Goal: Task Accomplishment & Management: Use online tool/utility

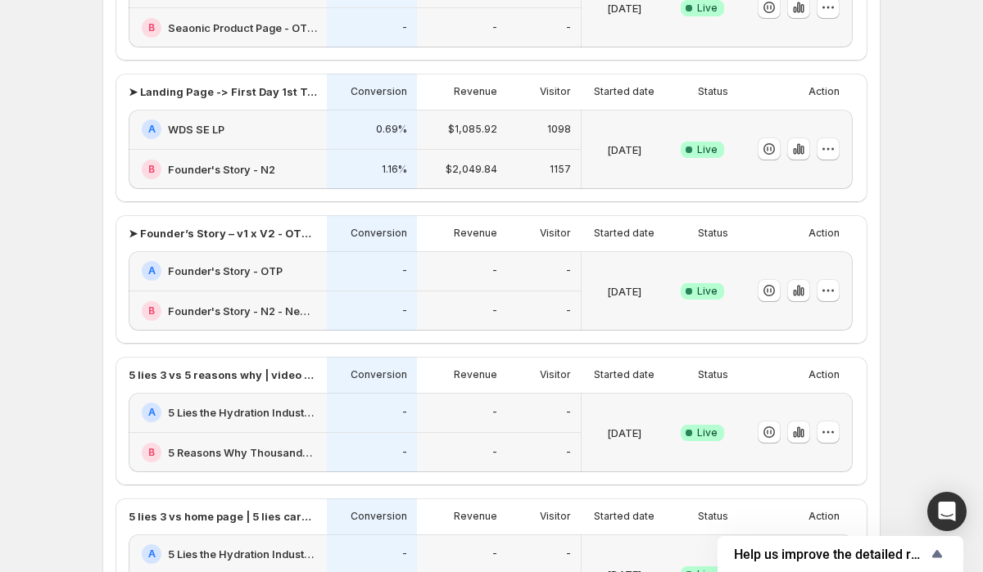
scroll to position [512, 0]
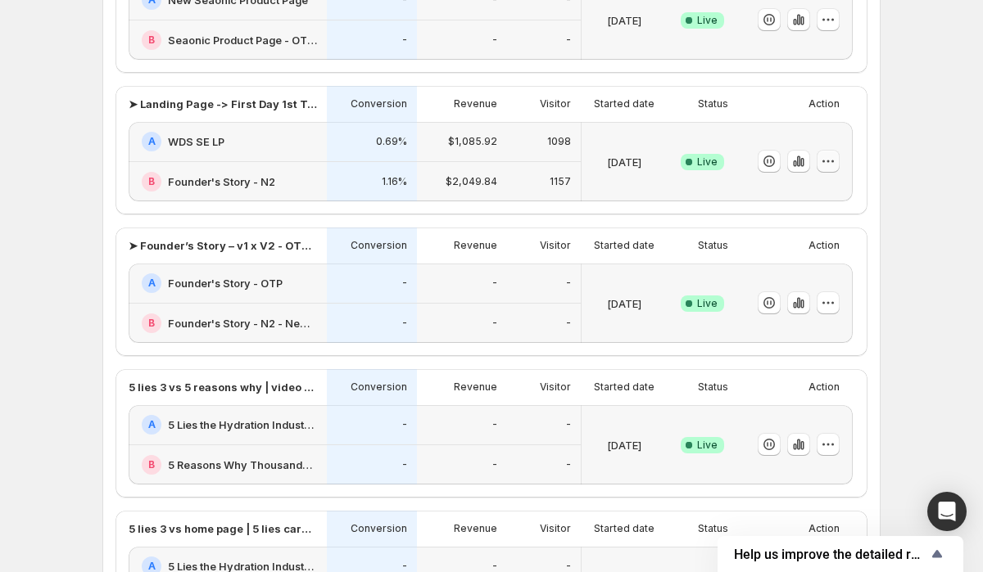
click at [830, 160] on icon "button" at bounding box center [828, 161] width 16 height 16
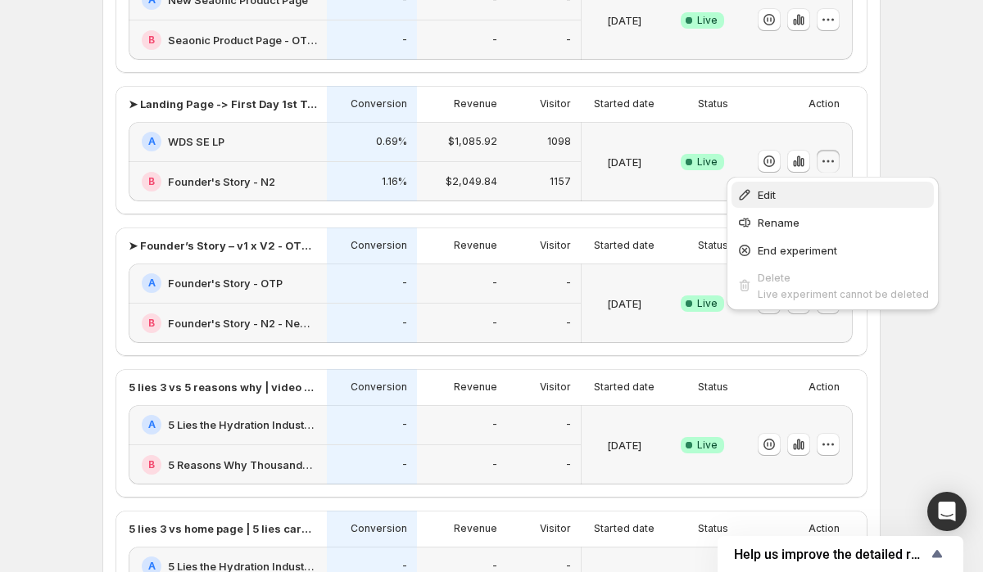
click at [813, 188] on span "Edit" at bounding box center [843, 195] width 171 height 16
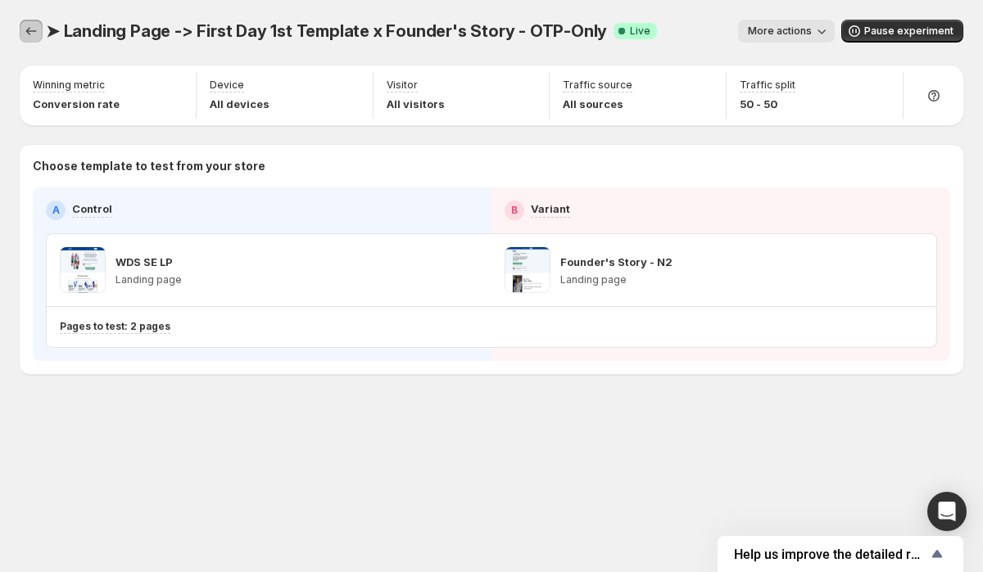
click at [32, 29] on icon "Experiments" at bounding box center [31, 31] width 16 height 16
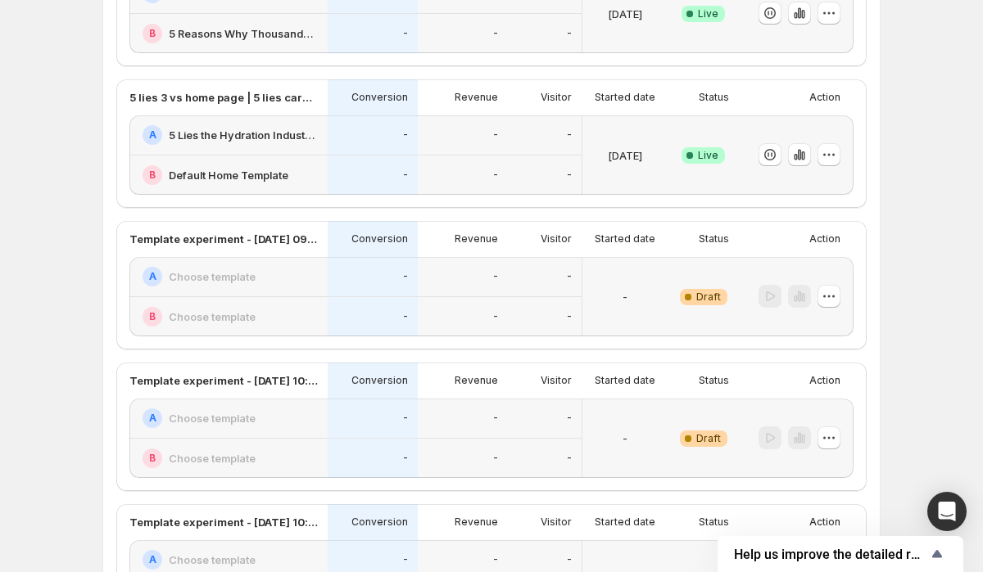
scroll to position [613, 0]
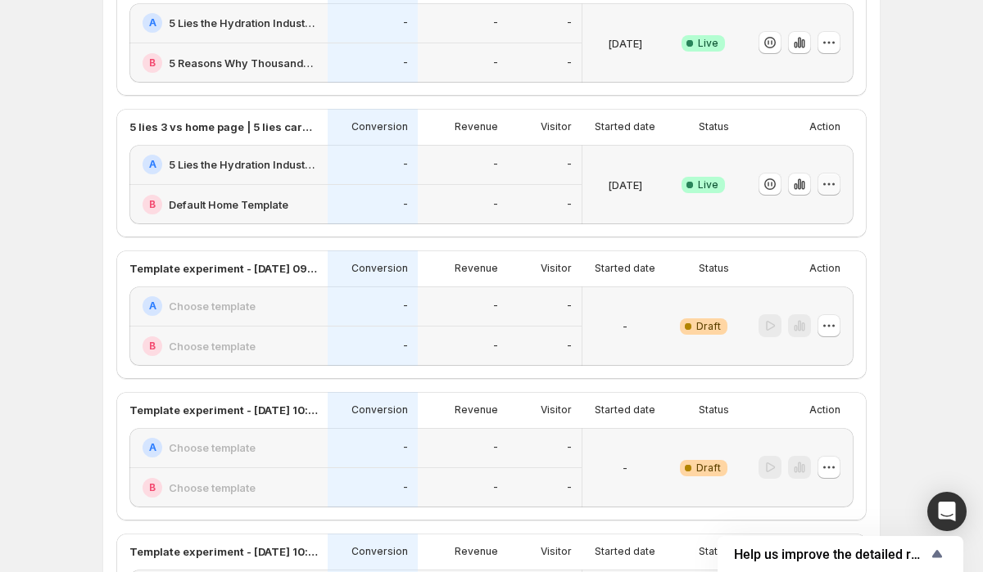
click at [832, 181] on icon "button" at bounding box center [829, 184] width 16 height 16
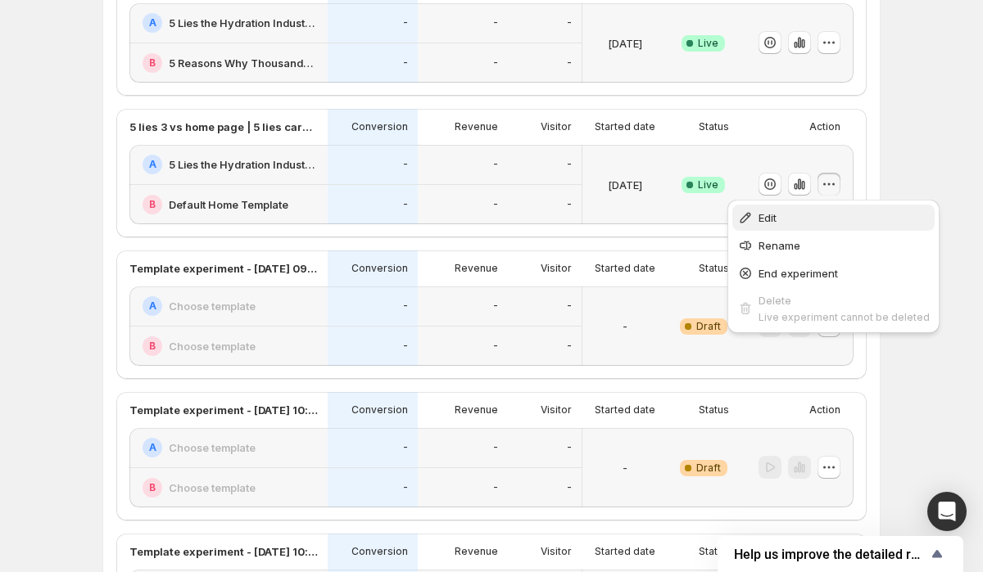
click at [802, 214] on span "Edit" at bounding box center [843, 218] width 171 height 16
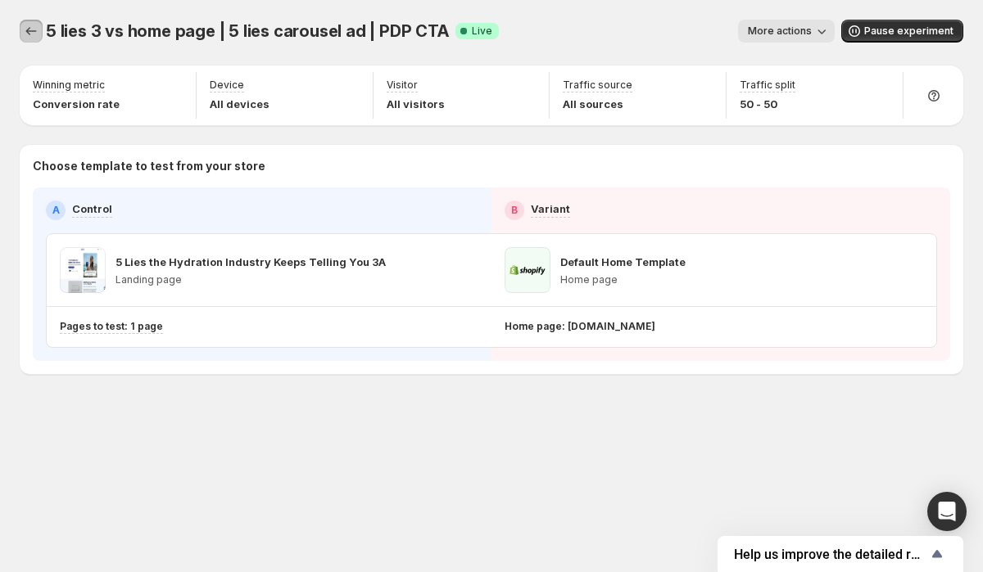
click at [27, 38] on icon "Experiments" at bounding box center [31, 31] width 16 height 16
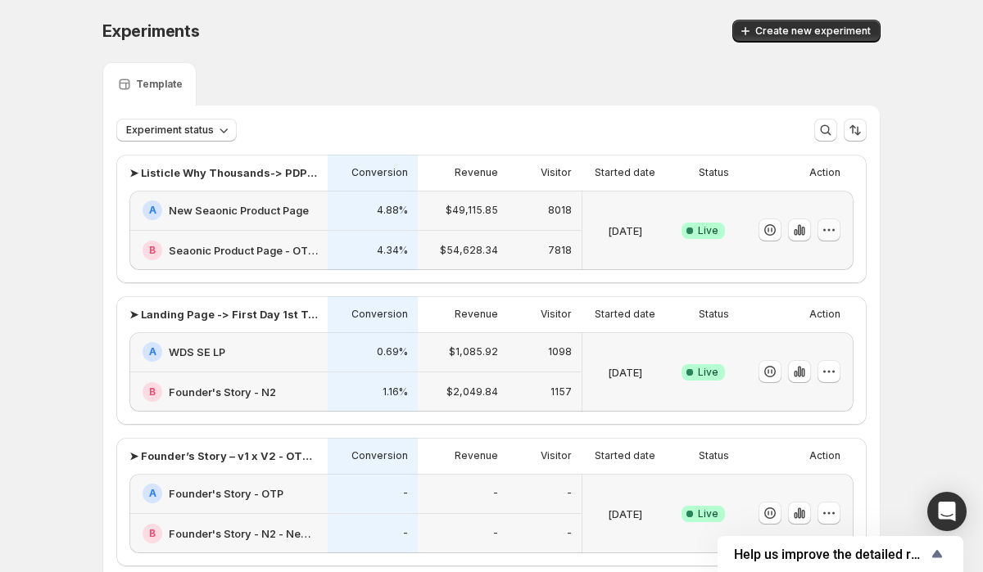
click at [829, 226] on icon "button" at bounding box center [829, 230] width 16 height 16
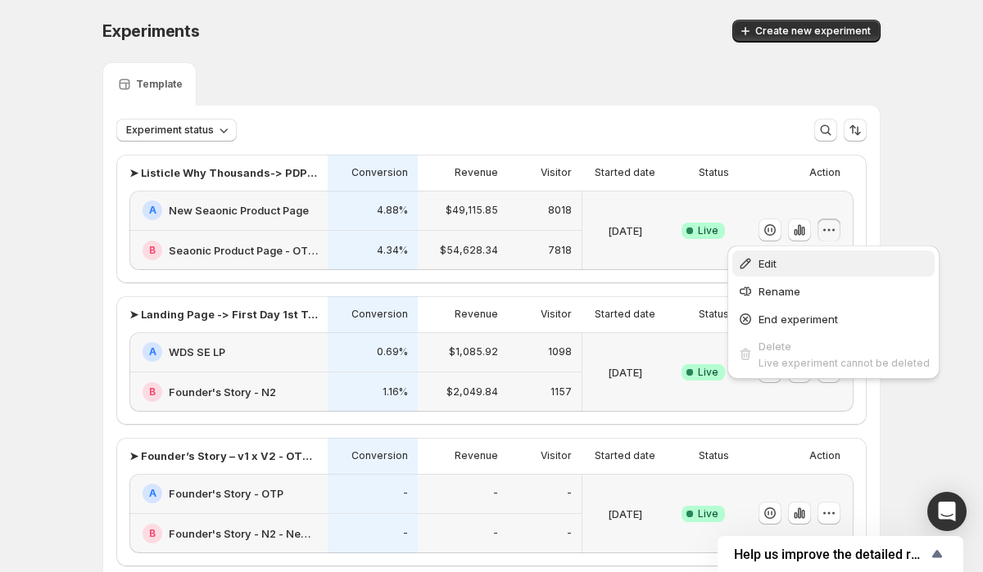
click at [791, 263] on span "Edit" at bounding box center [843, 264] width 171 height 16
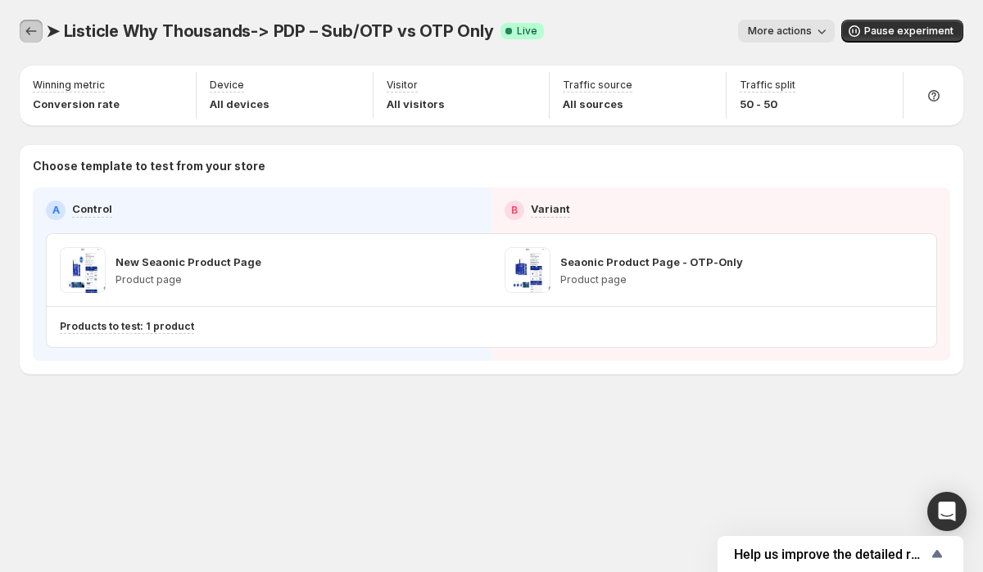
click at [31, 32] on icon "Experiments" at bounding box center [31, 31] width 16 height 16
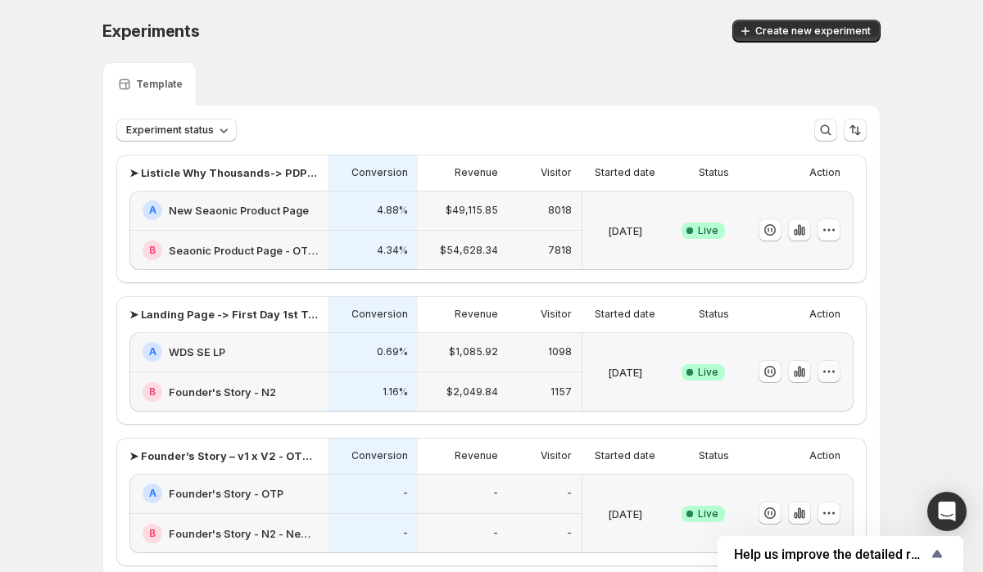
click at [826, 365] on icon "button" at bounding box center [829, 372] width 16 height 16
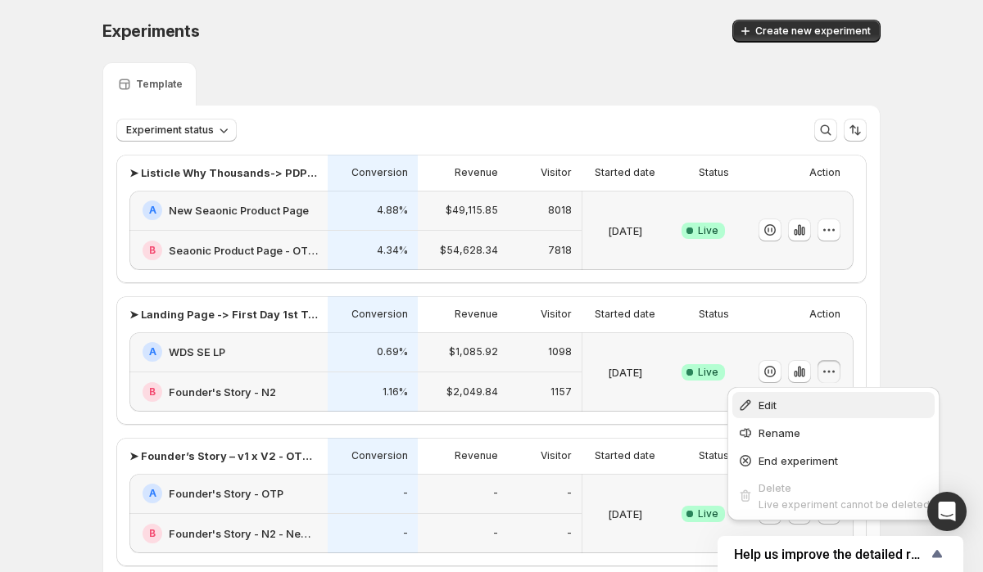
click at [789, 408] on span "Edit" at bounding box center [843, 405] width 171 height 16
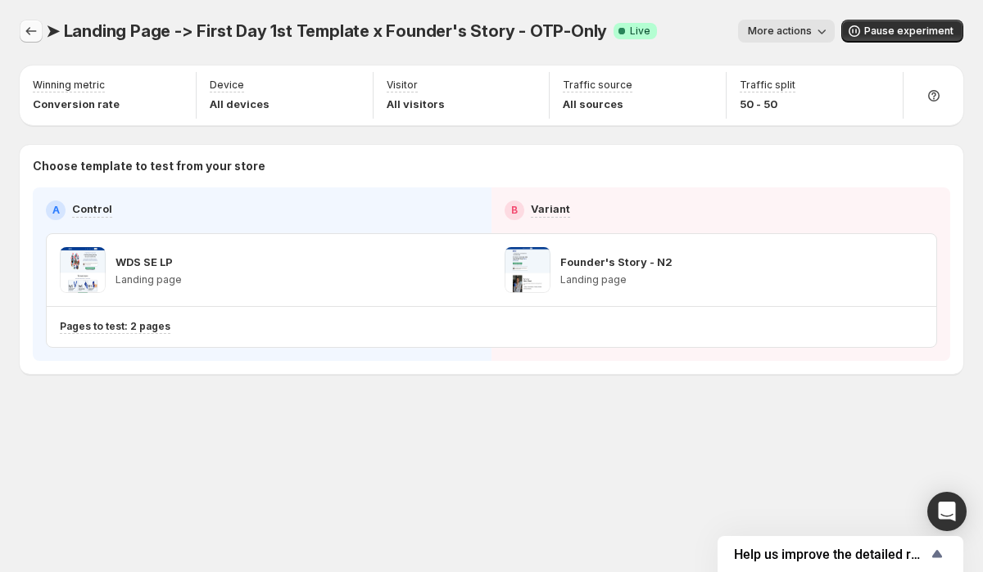
click at [27, 34] on icon "Experiments" at bounding box center [31, 31] width 16 height 16
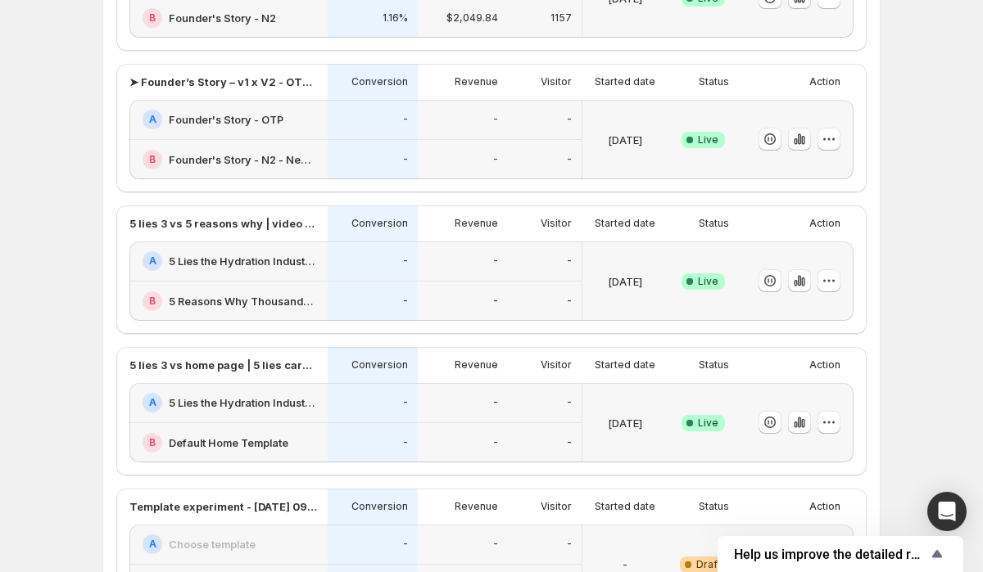
scroll to position [366, 0]
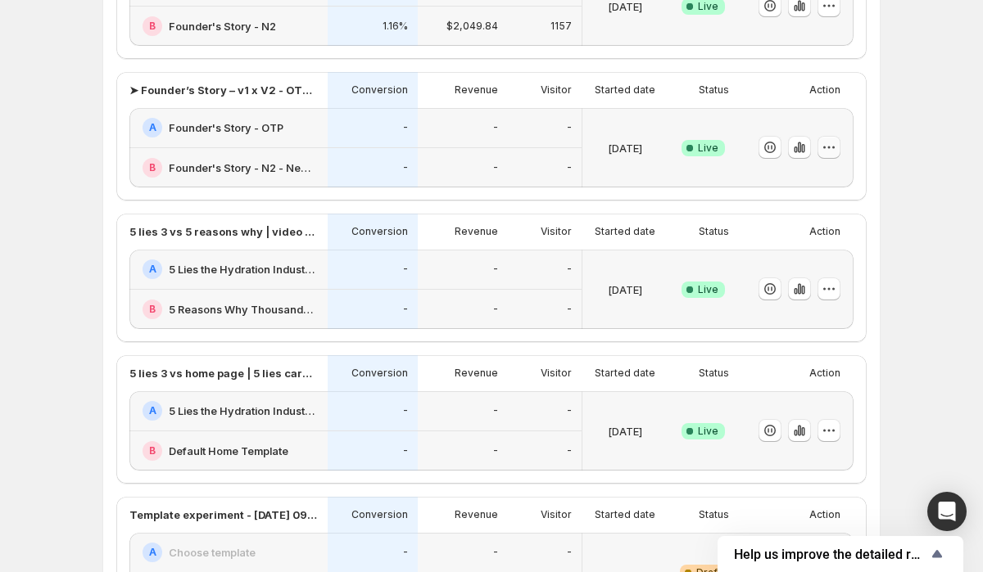
click at [829, 143] on icon "button" at bounding box center [829, 147] width 16 height 16
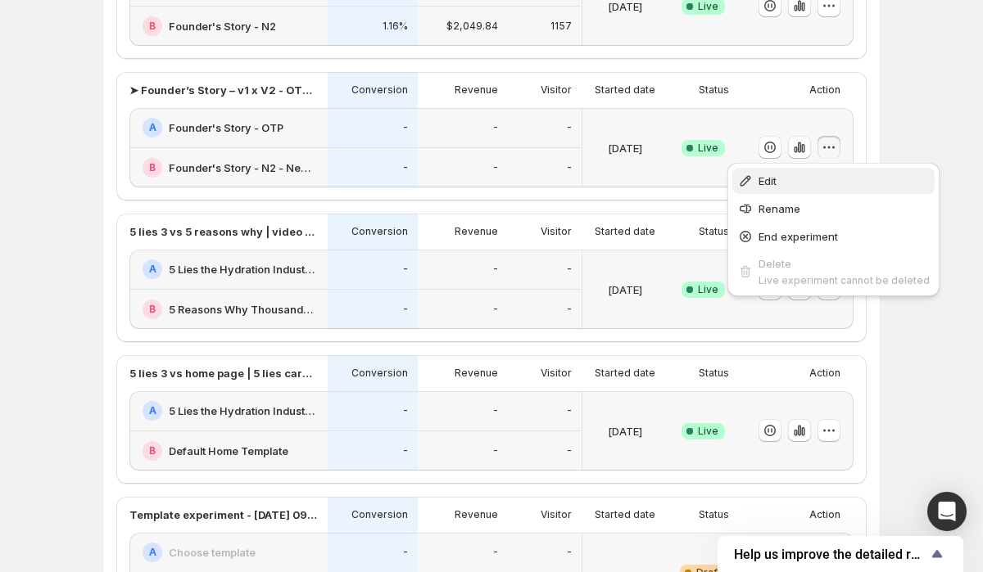
click at [799, 181] on span "Edit" at bounding box center [843, 181] width 171 height 16
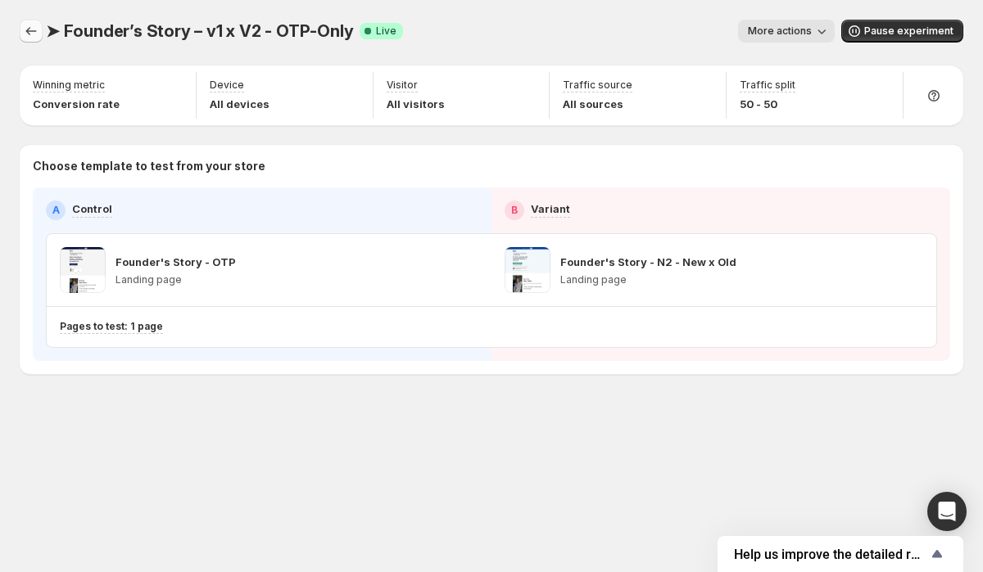
click at [29, 30] on icon "Experiments" at bounding box center [31, 31] width 16 height 16
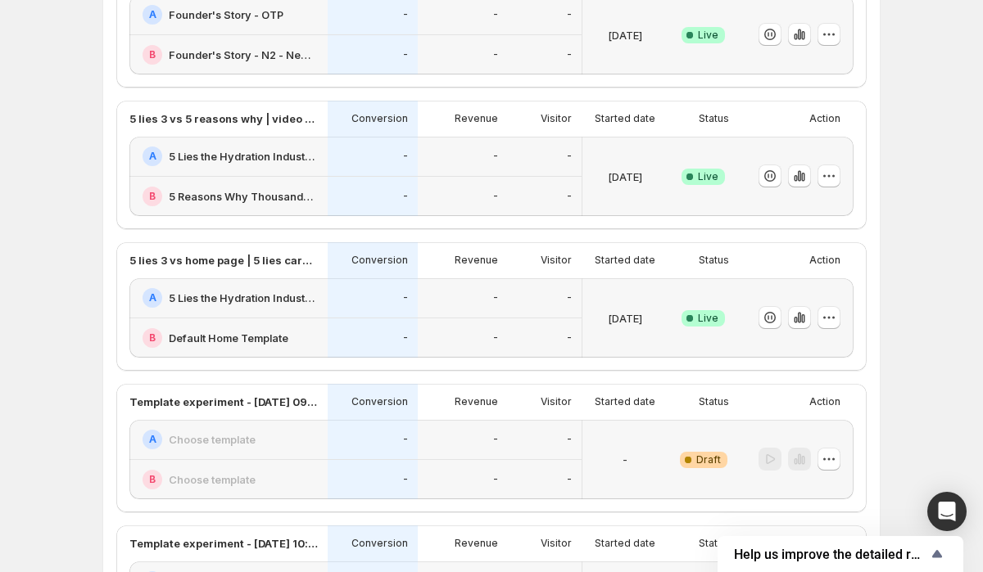
scroll to position [498, 0]
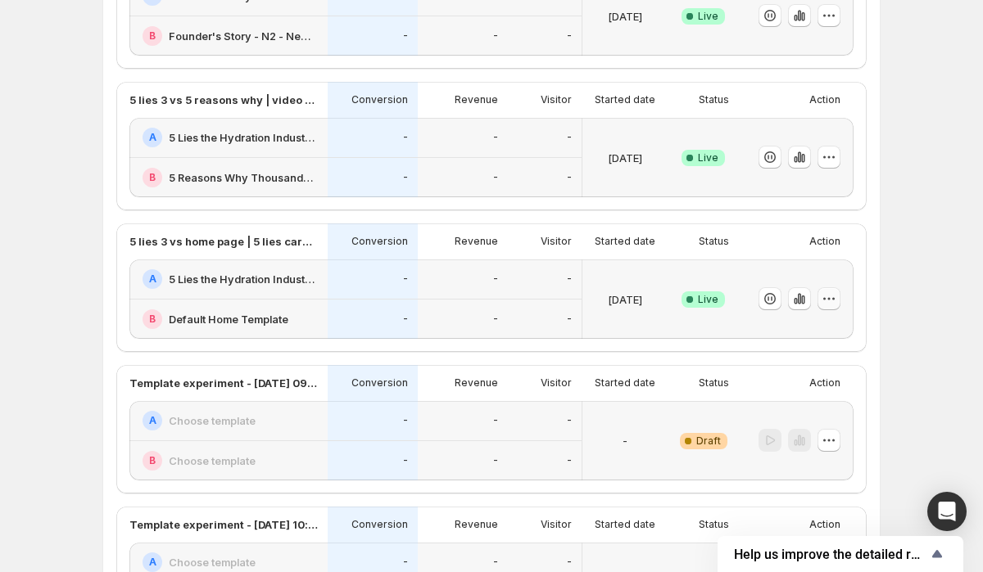
click at [831, 296] on icon "button" at bounding box center [829, 299] width 16 height 16
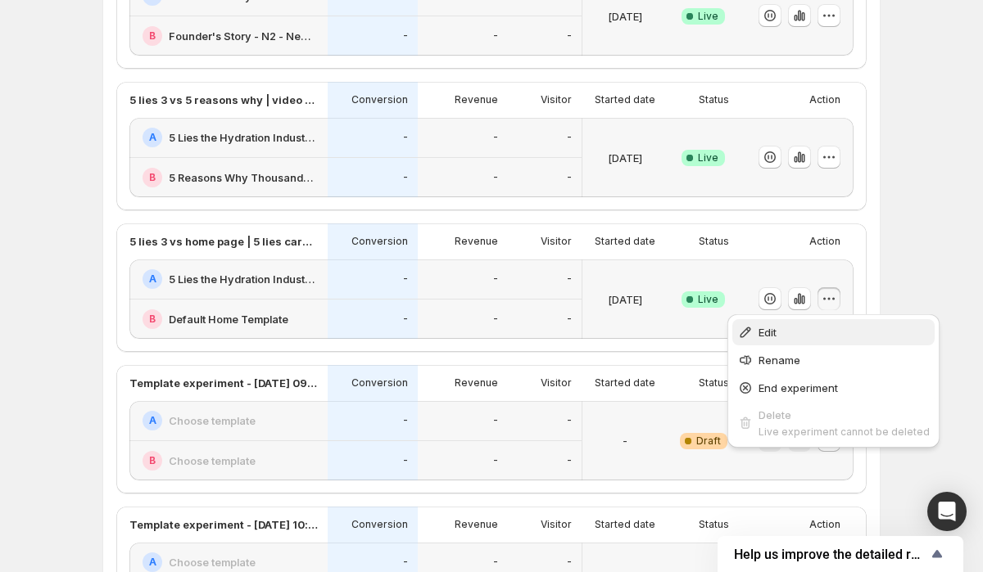
click at [804, 340] on span "Edit" at bounding box center [843, 332] width 171 height 16
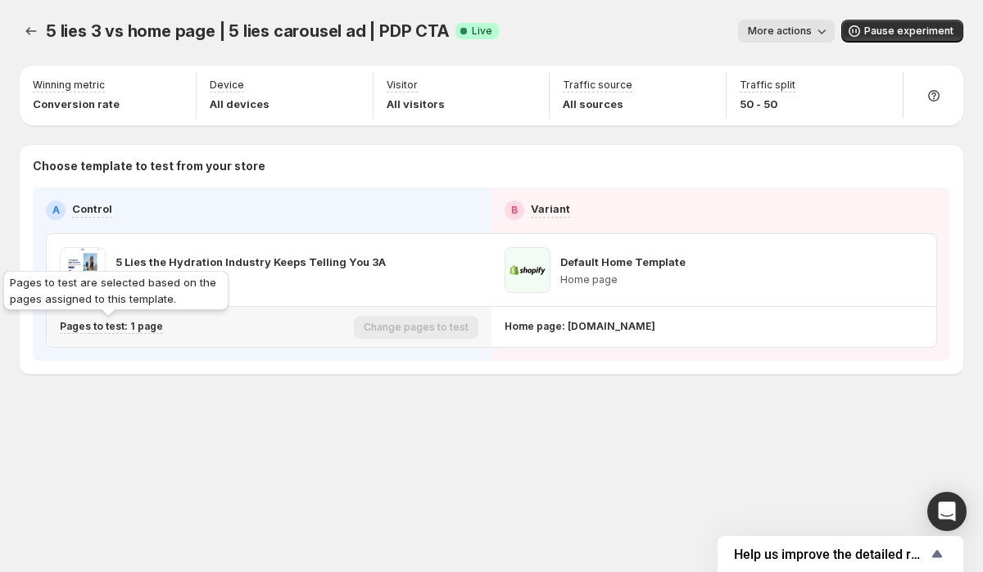
click at [137, 324] on p "Pages to test: 1 page" at bounding box center [111, 326] width 103 height 13
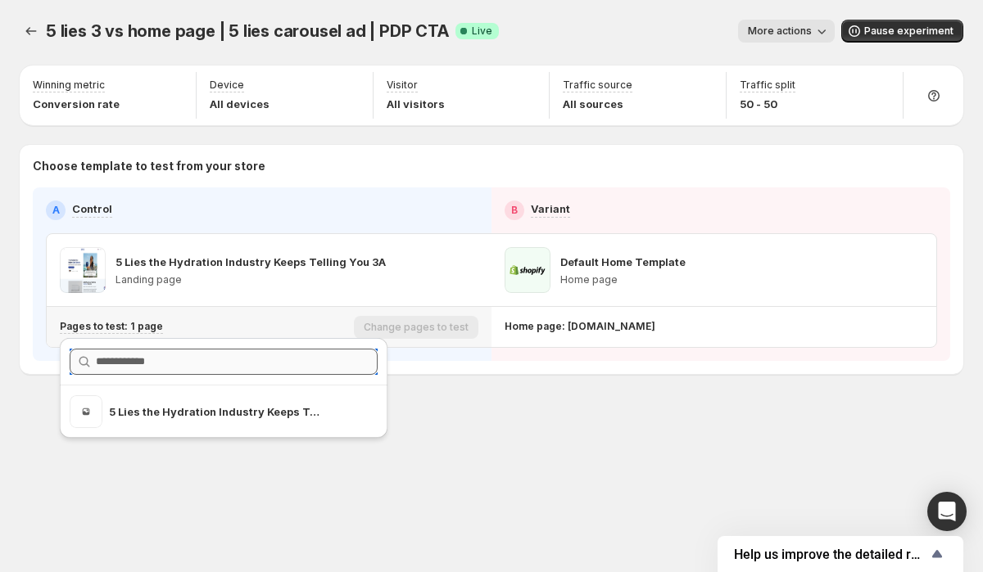
click at [184, 369] on input "text" at bounding box center [237, 362] width 282 height 26
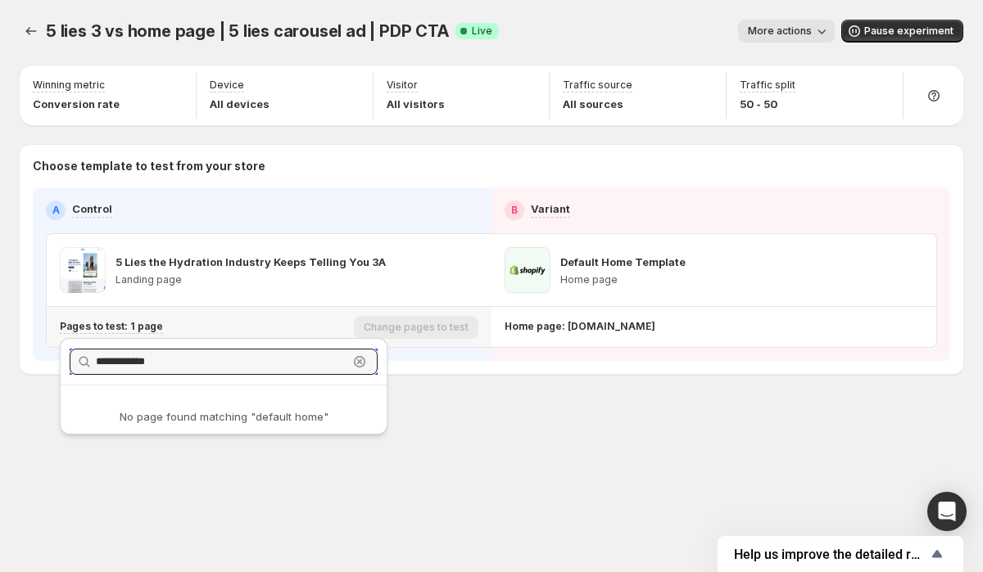
type input "**********"
click at [363, 361] on icon "button" at bounding box center [359, 362] width 16 height 16
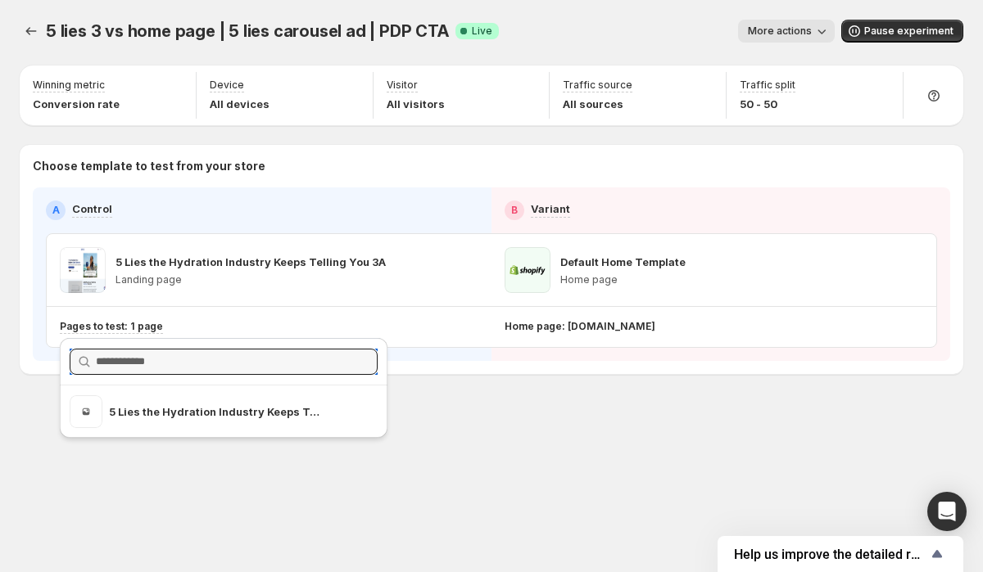
click at [491, 405] on div "5 lies 3 vs home page | 5 lies carousel ad | PDP CTA. This page is ready 5 lies…" at bounding box center [491, 231] width 983 height 463
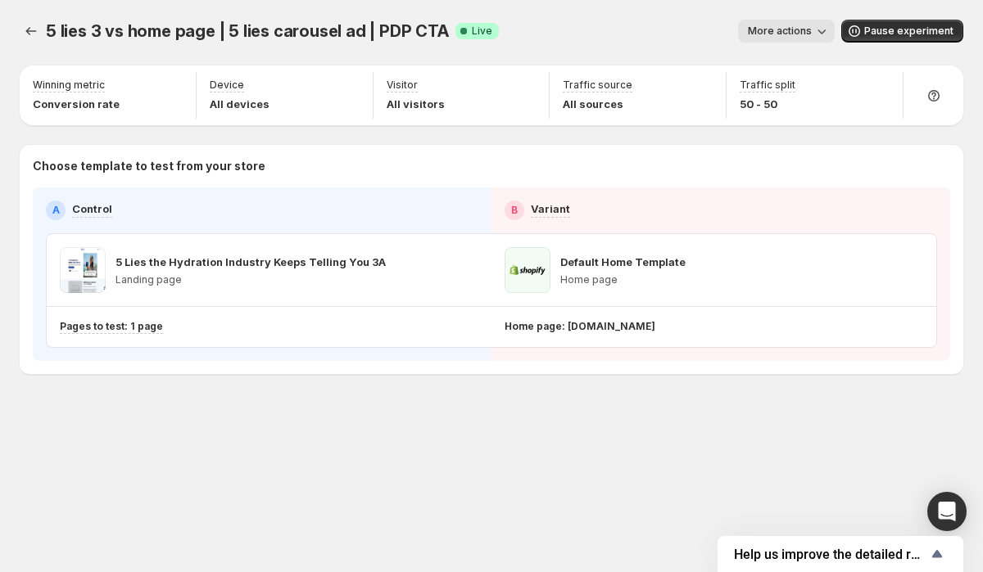
click at [790, 31] on span "More actions" at bounding box center [780, 31] width 64 height 13
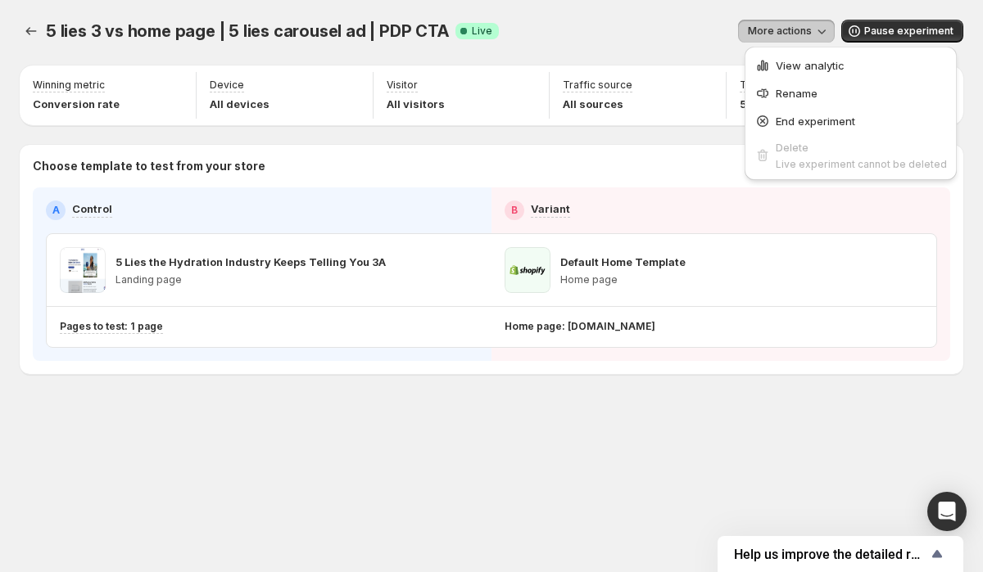
click at [691, 48] on div "5 lies 3 vs home page | 5 lies carousel ad | PDP CTA. This page is ready 5 lies…" at bounding box center [491, 31] width 943 height 62
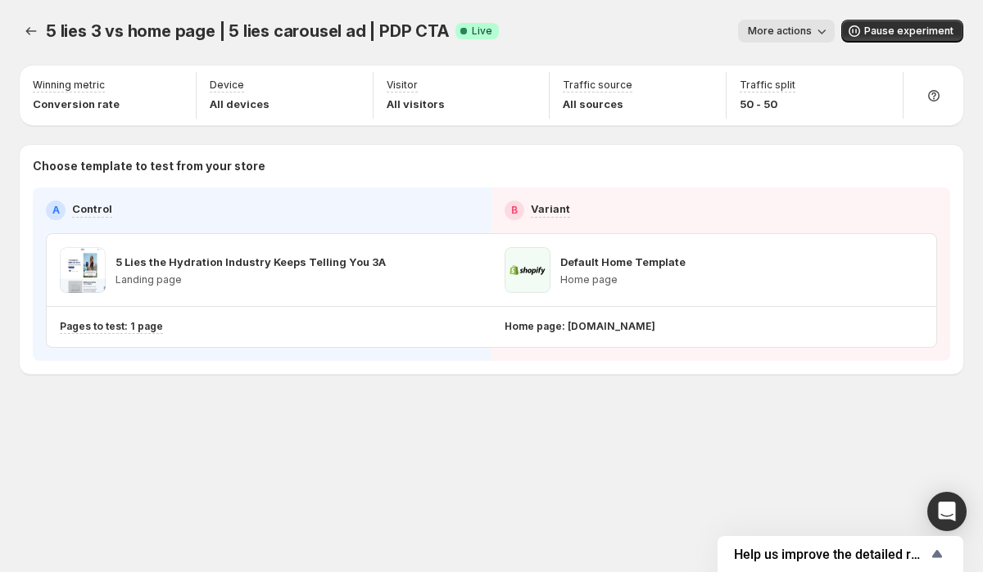
click at [562, 46] on div "5 lies 3 vs home page | 5 lies carousel ad | PDP CTA. This page is ready 5 lies…" at bounding box center [491, 31] width 943 height 62
click at [521, 446] on div "5 lies 3 vs home page | 5 lies carousel ad | PDP CTA. This page is ready 5 lies…" at bounding box center [491, 231] width 983 height 463
click at [33, 31] on icon "Experiments" at bounding box center [31, 31] width 11 height 8
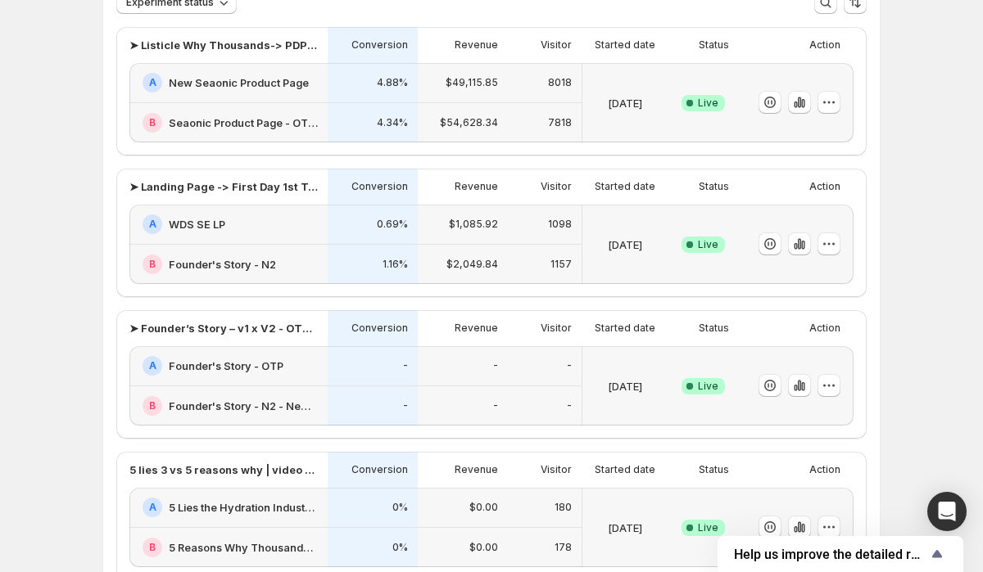
scroll to position [125, 0]
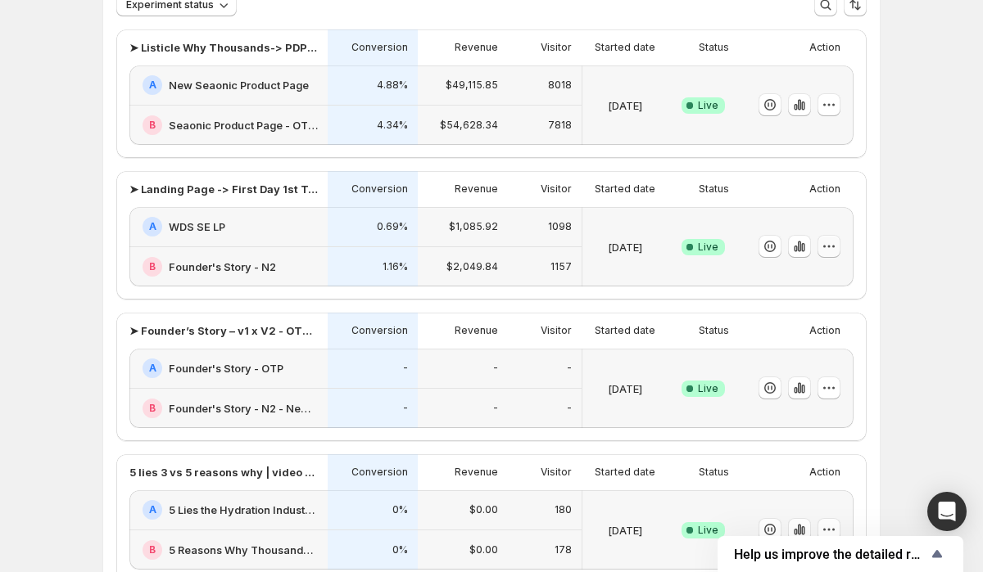
click at [831, 247] on icon "button" at bounding box center [829, 246] width 16 height 16
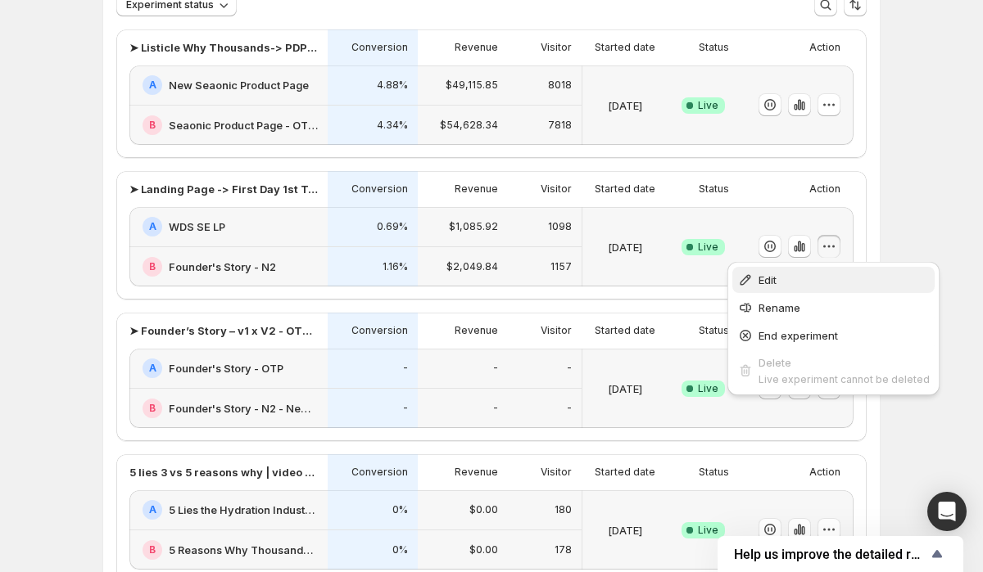
click at [813, 281] on span "Edit" at bounding box center [843, 280] width 171 height 16
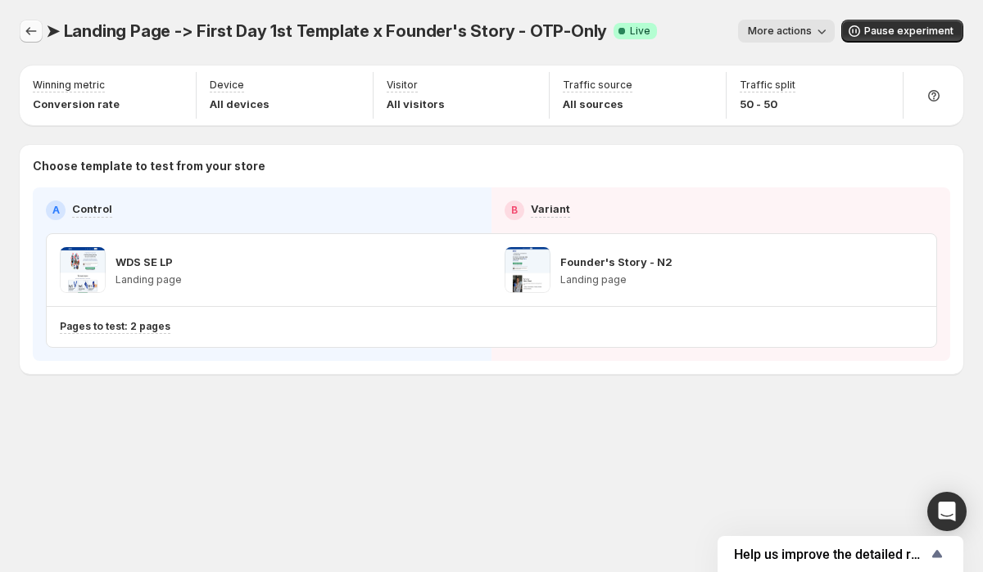
click at [33, 33] on icon "Experiments" at bounding box center [31, 31] width 16 height 16
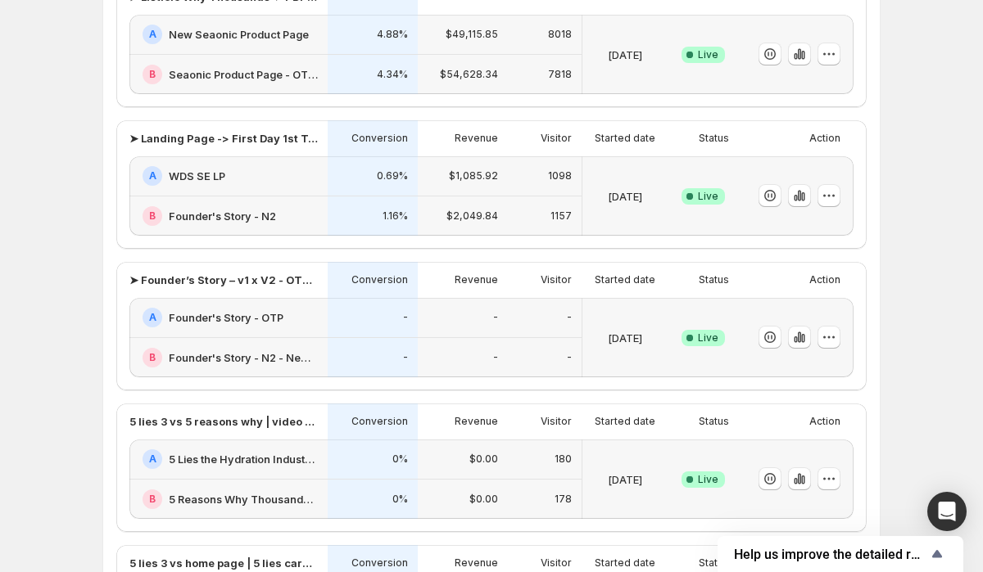
scroll to position [179, 0]
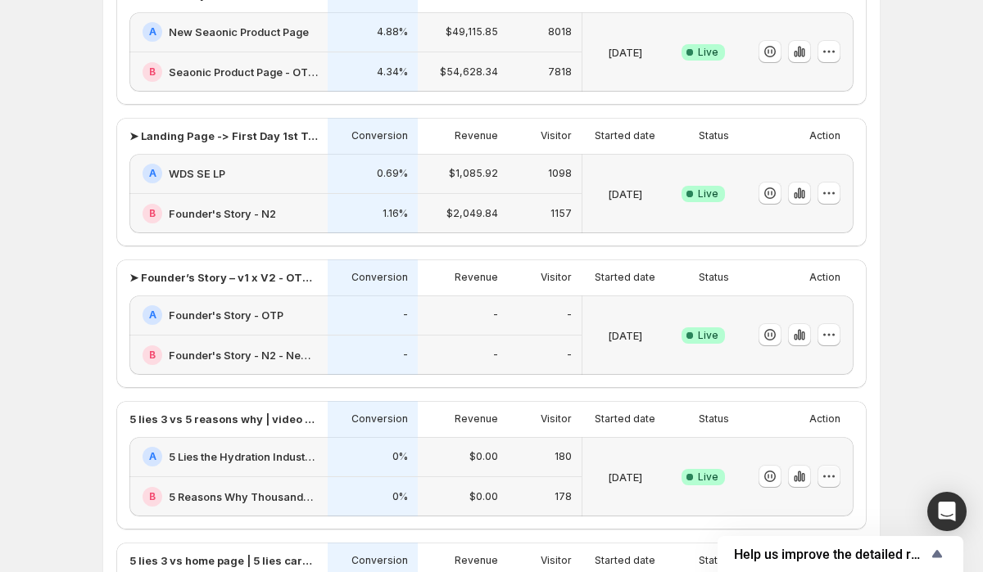
click at [831, 472] on icon "button" at bounding box center [829, 476] width 16 height 16
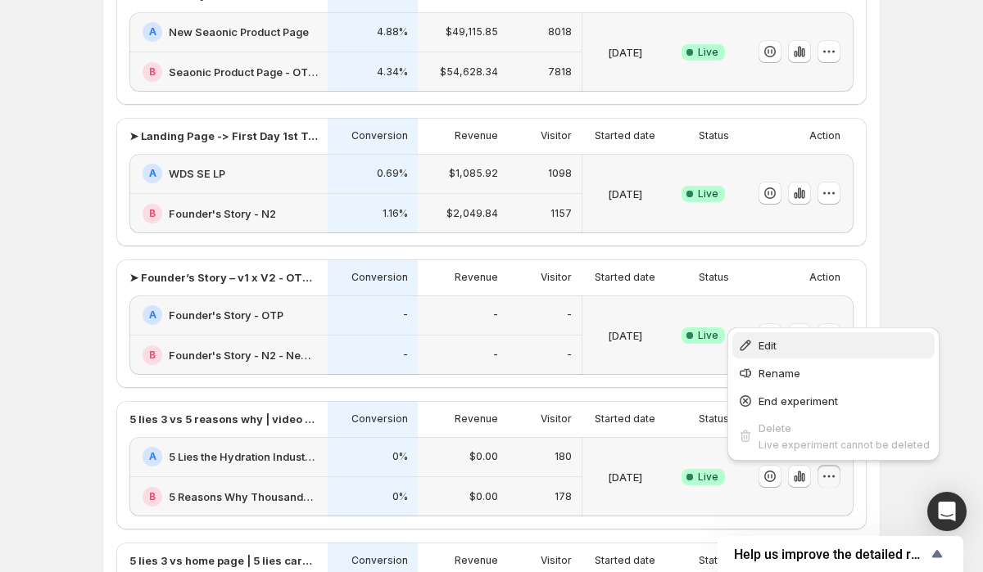
click at [794, 347] on span "Edit" at bounding box center [843, 345] width 171 height 16
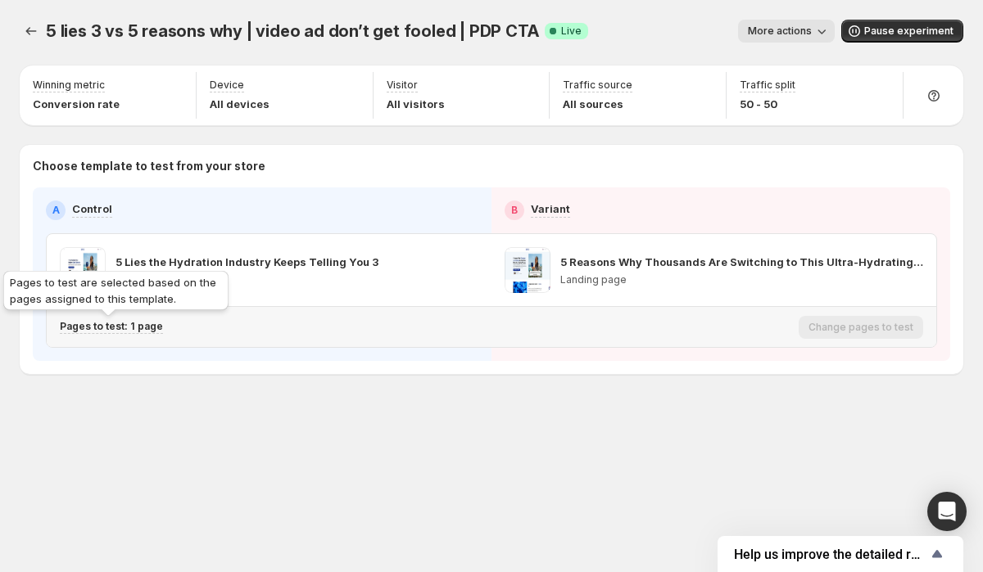
click at [131, 328] on p "Pages to test: 1 page" at bounding box center [111, 326] width 103 height 13
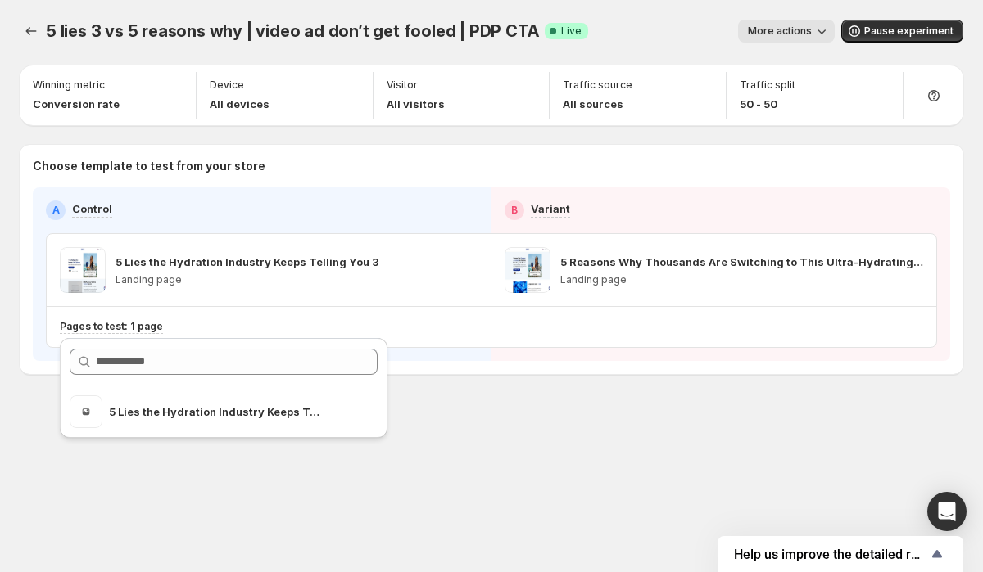
click at [231, 459] on div "5 lies 3 vs 5 reasons why | video ad don’t get fooled | PDP CTA. This page is r…" at bounding box center [491, 231] width 983 height 463
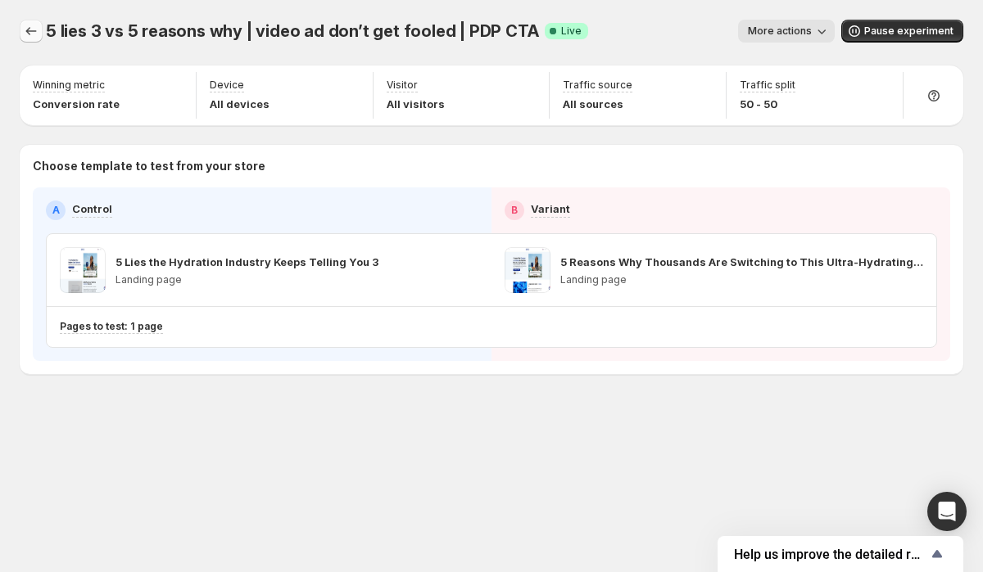
click at [34, 26] on icon "Experiments" at bounding box center [31, 31] width 16 height 16
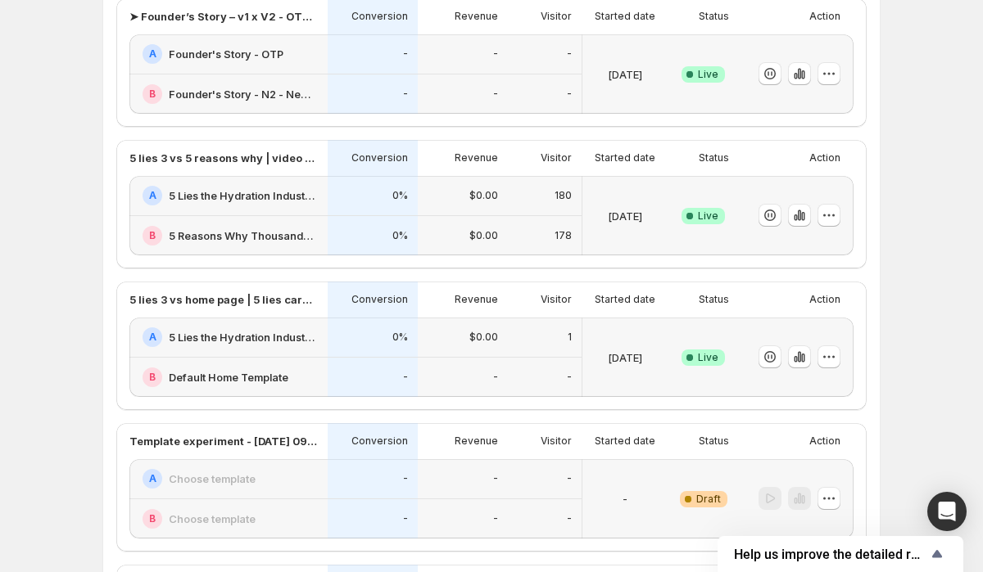
scroll to position [483, 0]
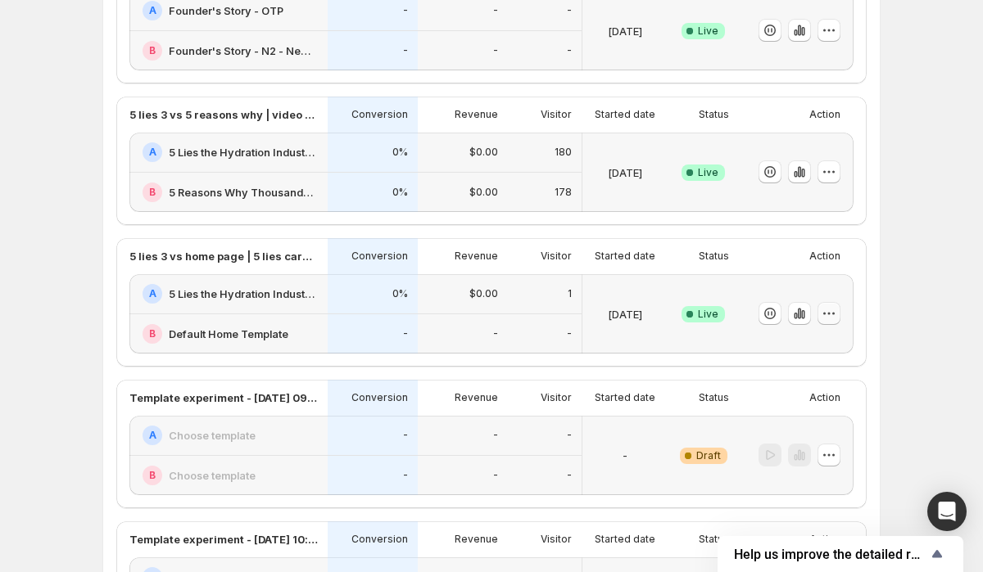
click at [830, 311] on icon "button" at bounding box center [829, 313] width 16 height 16
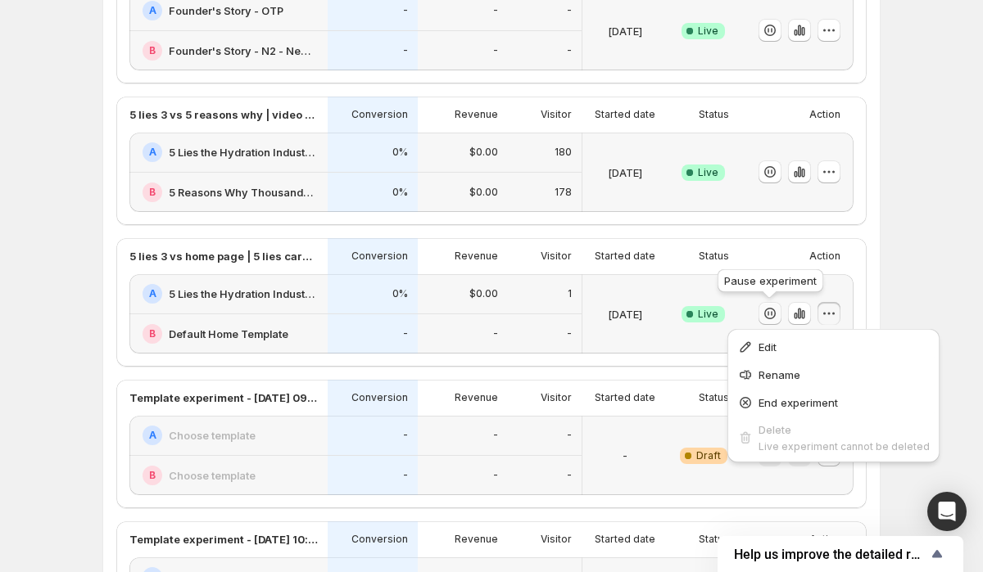
click at [769, 317] on icon "button" at bounding box center [770, 313] width 16 height 16
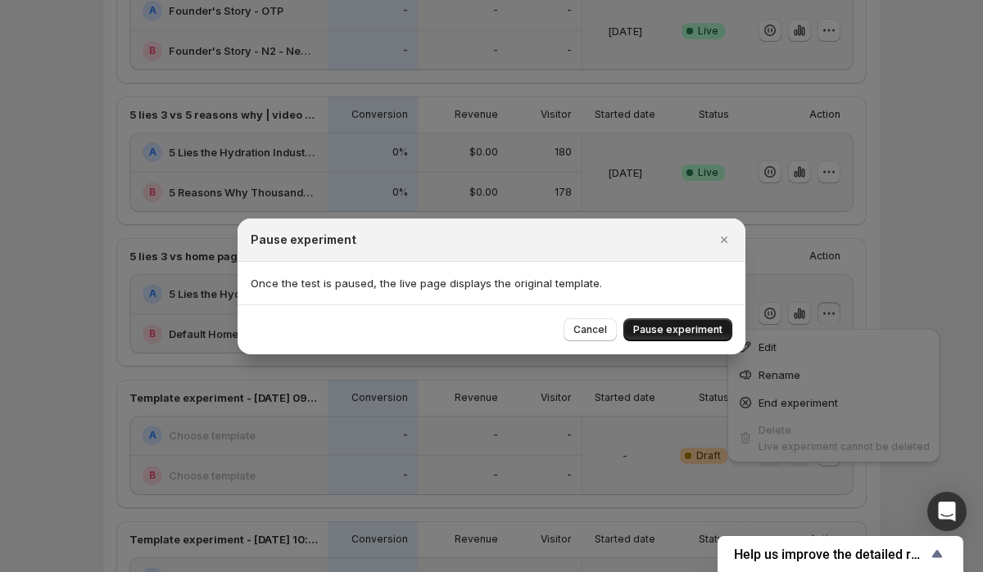
click at [689, 329] on span "Pause experiment" at bounding box center [677, 330] width 89 height 13
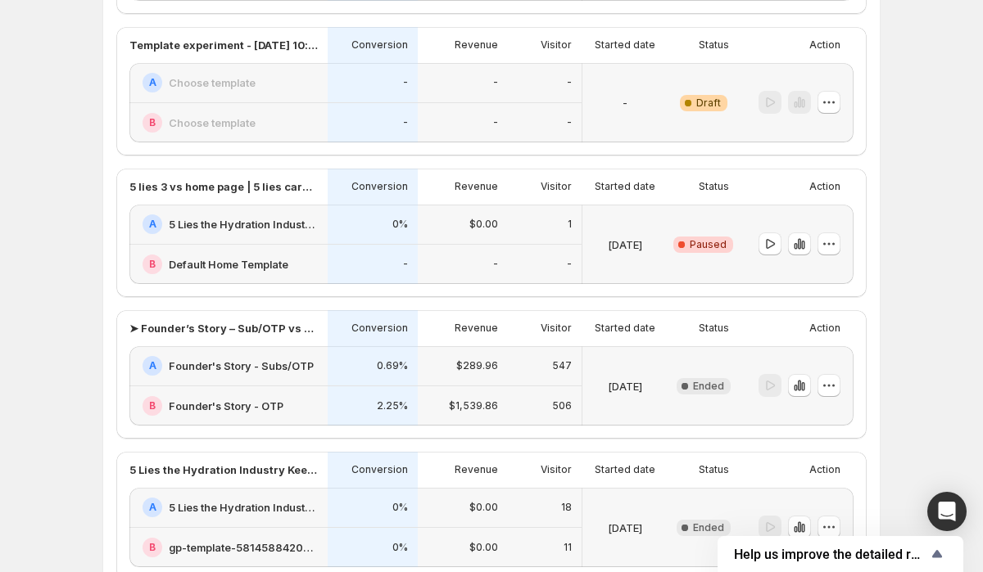
scroll to position [1005, 0]
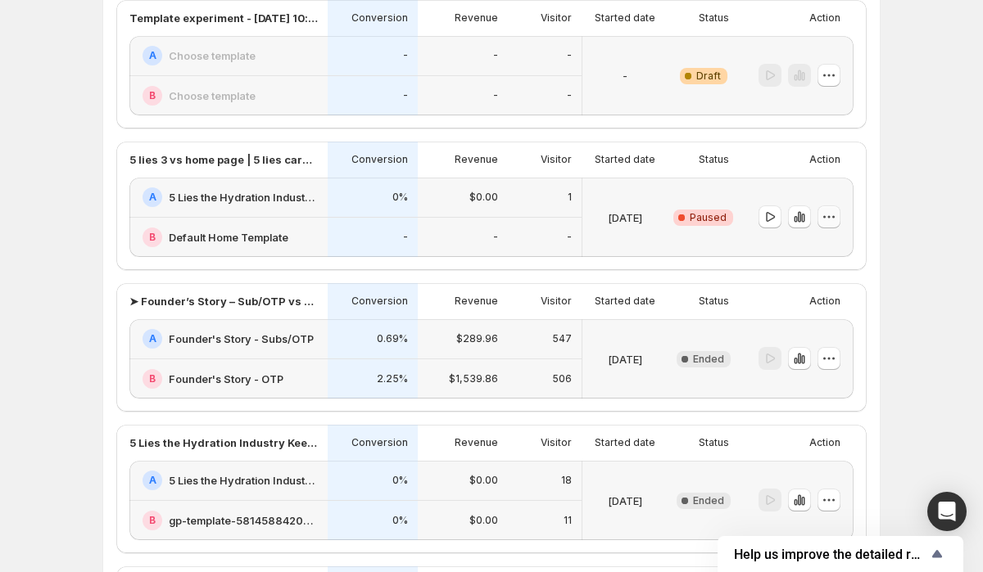
click at [830, 217] on icon "button" at bounding box center [829, 217] width 16 height 16
click at [847, 246] on span "Edit" at bounding box center [839, 250] width 79 height 16
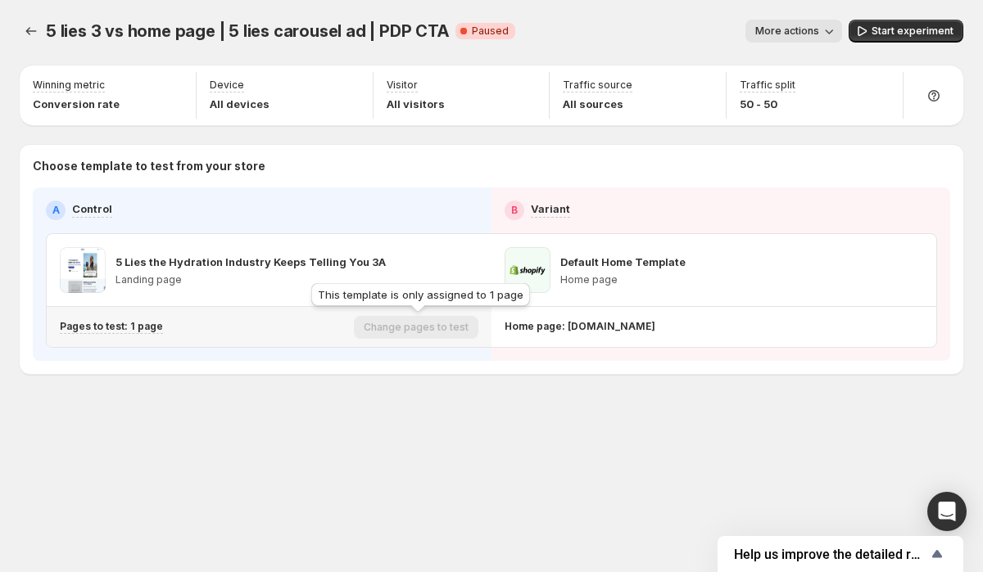
click at [439, 328] on div "Change pages to test" at bounding box center [416, 327] width 124 height 23
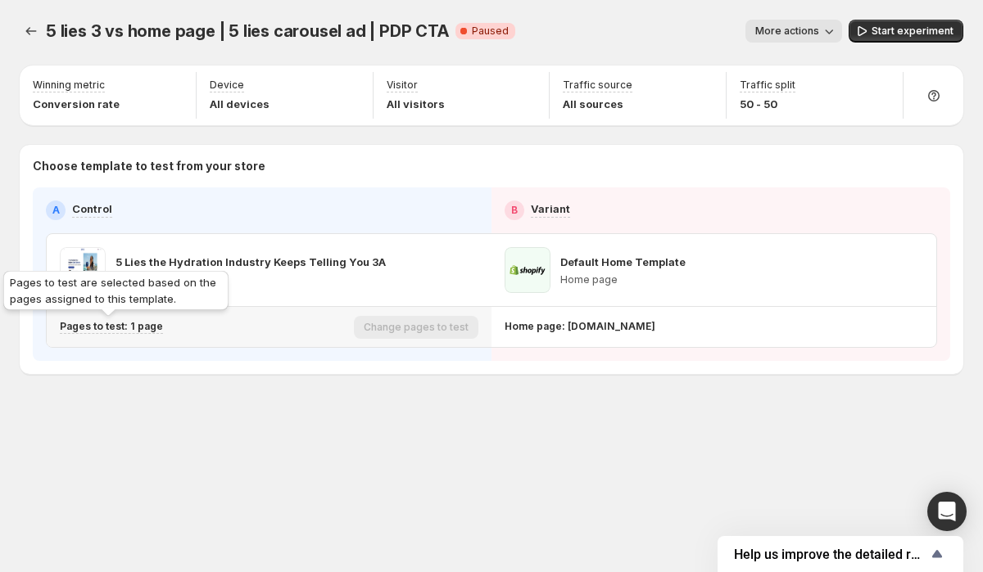
click at [142, 324] on p "Pages to test: 1 page" at bounding box center [111, 326] width 103 height 13
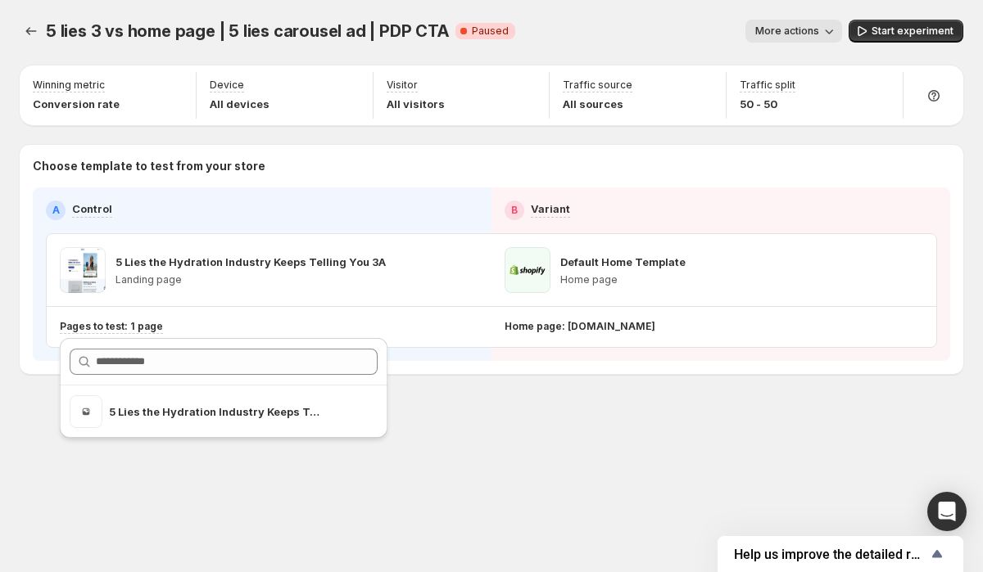
click at [503, 436] on div "5 lies 3 vs home page | 5 lies carousel ad | PDP CTA. This page is ready 5 lies…" at bounding box center [491, 231] width 983 height 463
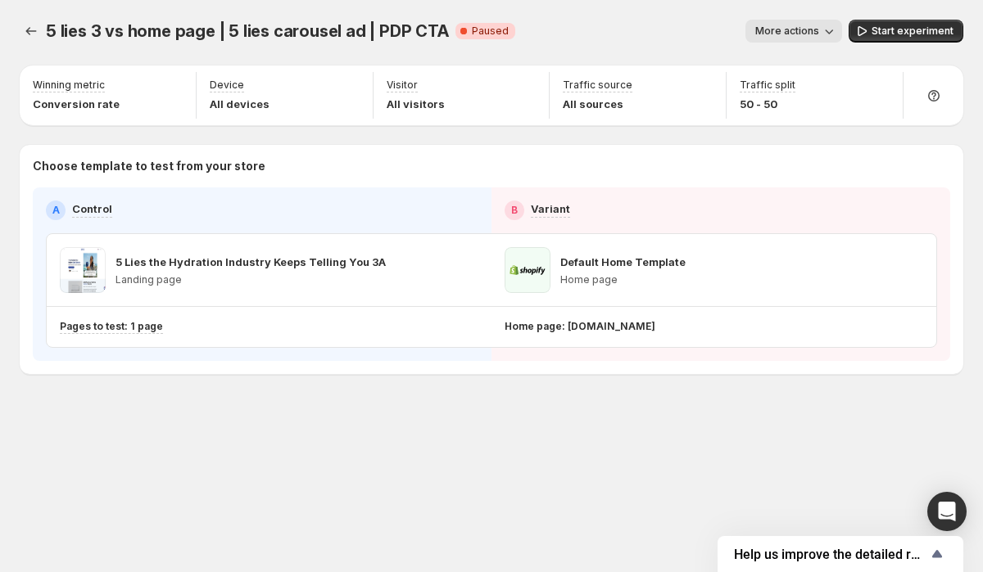
click at [833, 31] on icon "button" at bounding box center [829, 31] width 16 height 16
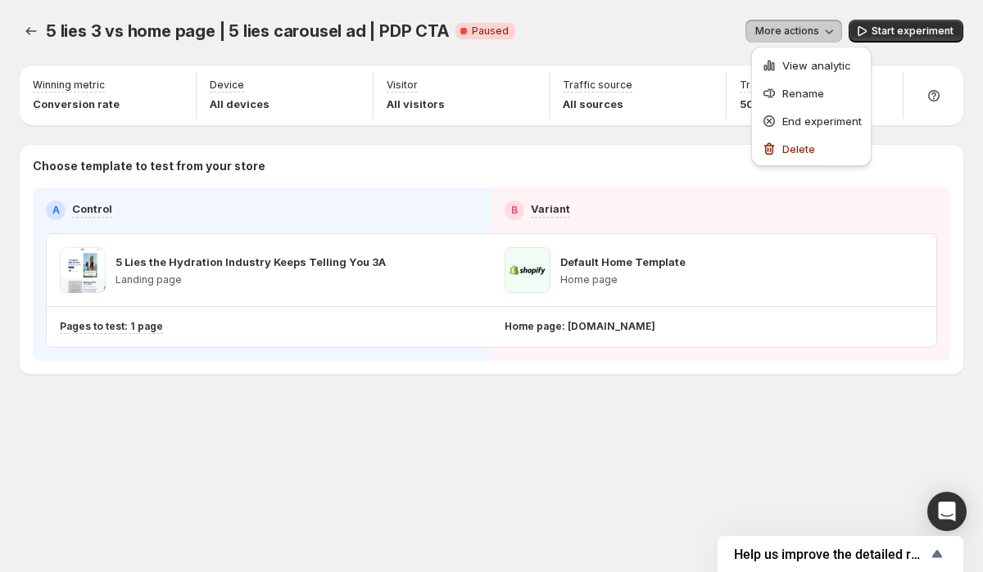
click at [703, 25] on div "More actions" at bounding box center [685, 31] width 314 height 23
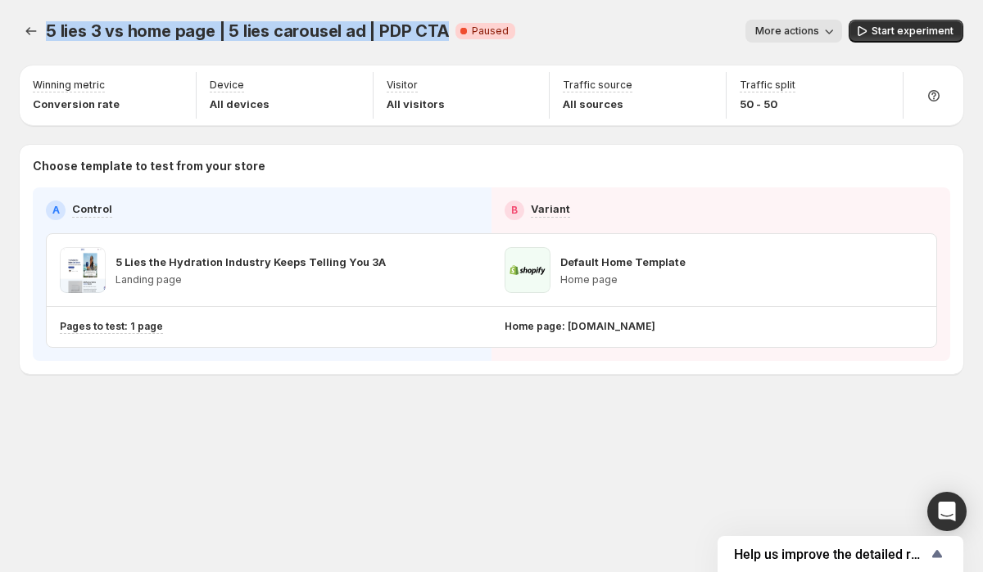
drag, startPoint x: 48, startPoint y: 31, endPoint x: 441, endPoint y: 33, distance: 393.1
click at [441, 33] on div "5 lies 3 vs home page | 5 lies carousel ad | PDP CTA Critical Complete Paused" at bounding box center [280, 31] width 469 height 23
copy span "5 lies 3 vs home page | 5 lies carousel ad | PDP CTA"
click at [825, 27] on icon "button" at bounding box center [829, 31] width 16 height 16
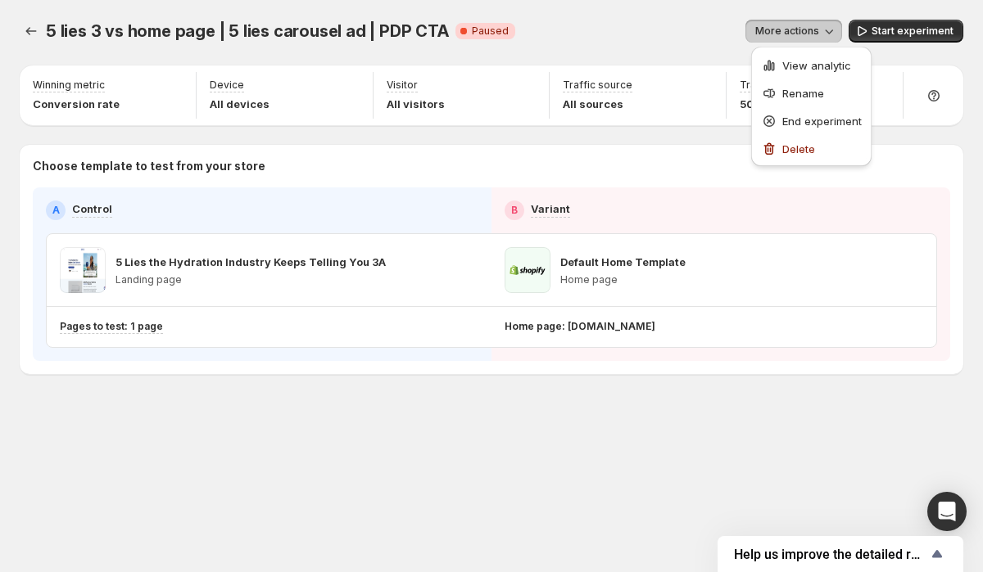
click at [702, 27] on div "More actions" at bounding box center [685, 31] width 314 height 23
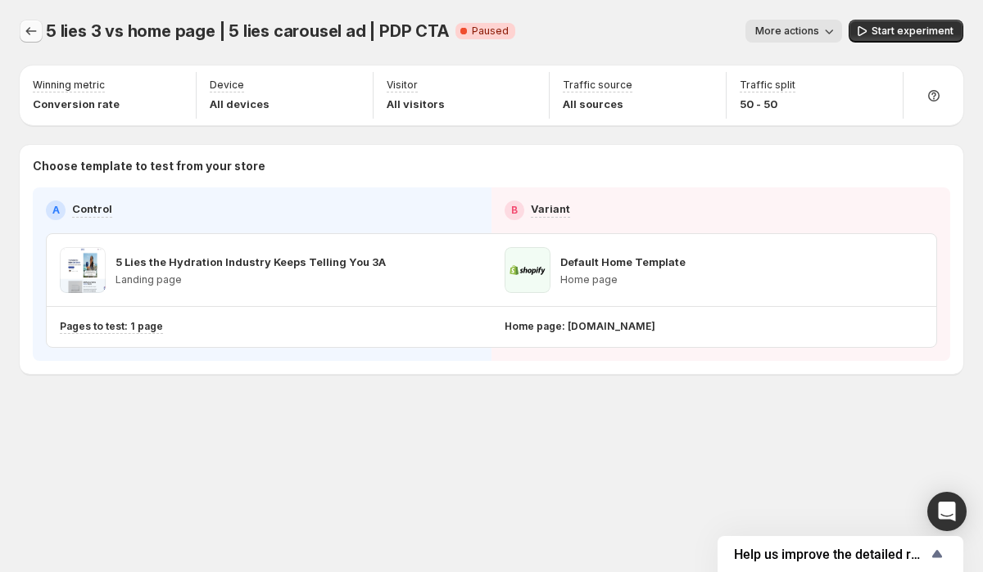
click at [24, 27] on icon "Experiments" at bounding box center [31, 31] width 16 height 16
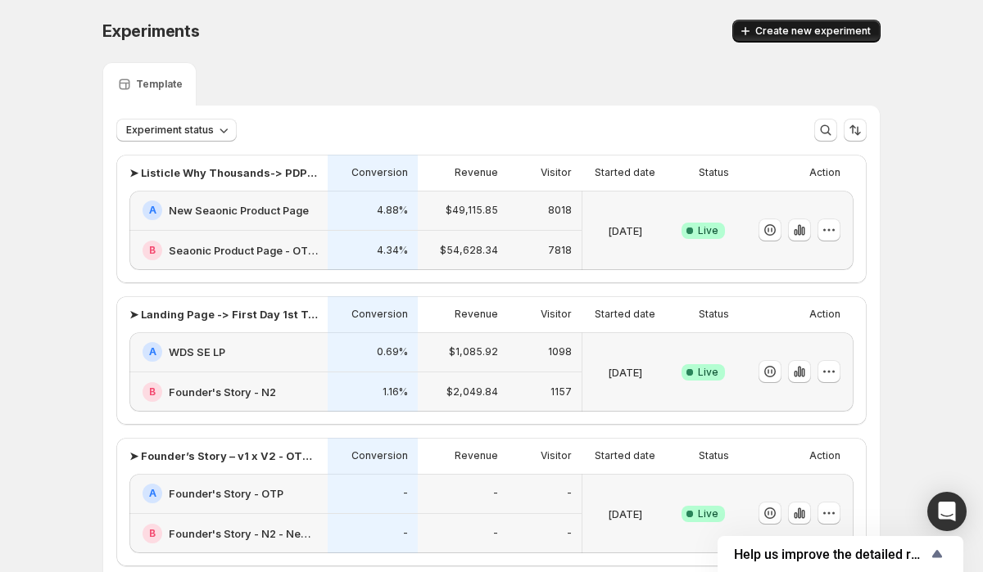
click at [810, 29] on span "Create new experiment" at bounding box center [812, 31] width 115 height 13
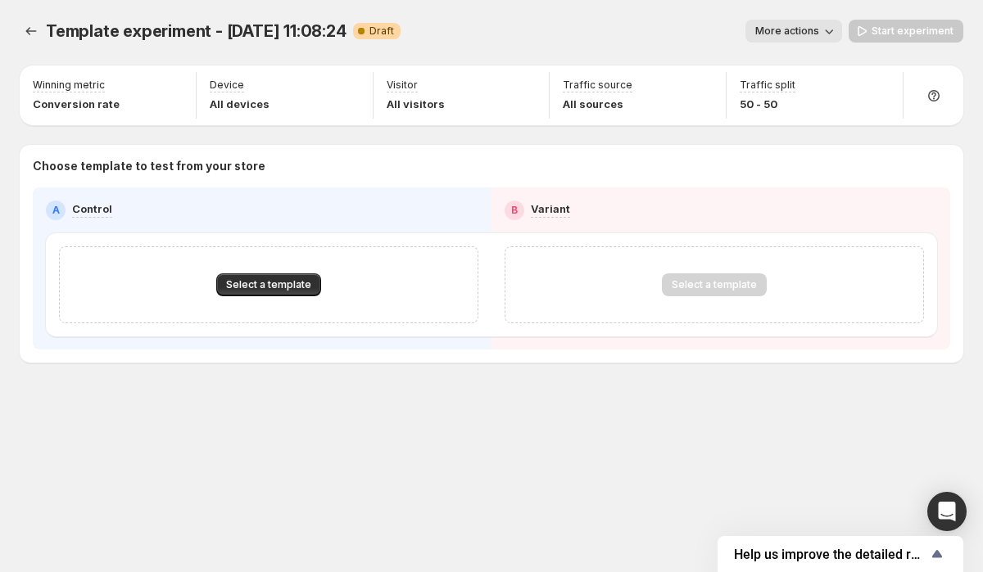
click at [816, 29] on span "More actions" at bounding box center [787, 31] width 64 height 13
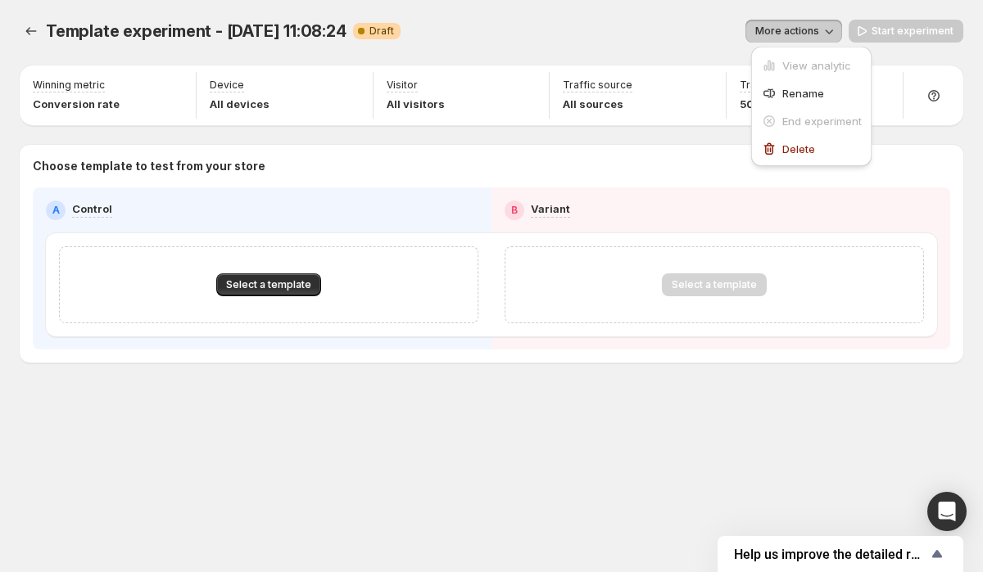
click at [699, 34] on div "More actions" at bounding box center [628, 31] width 428 height 23
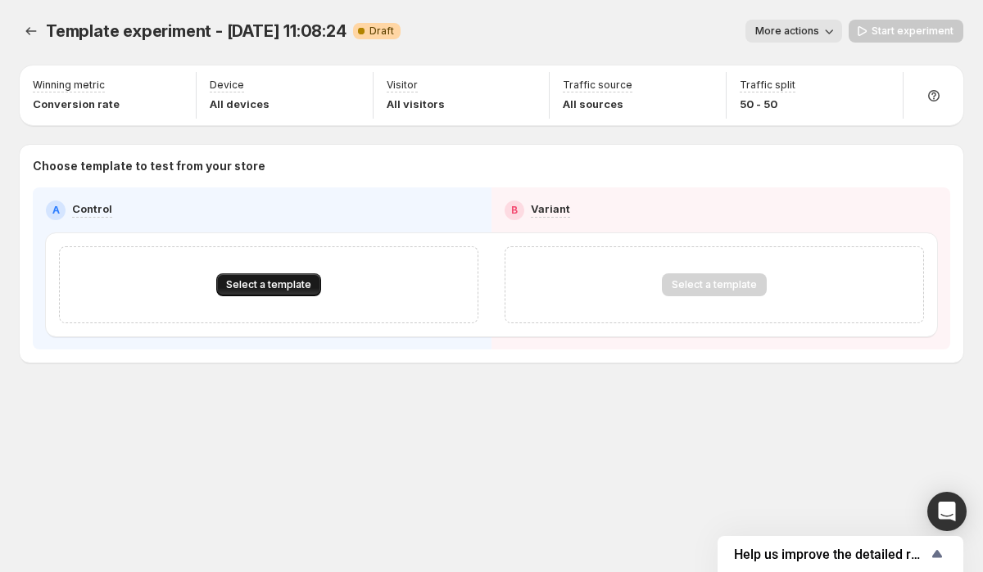
click at [290, 292] on button "Select a template" at bounding box center [268, 285] width 105 height 23
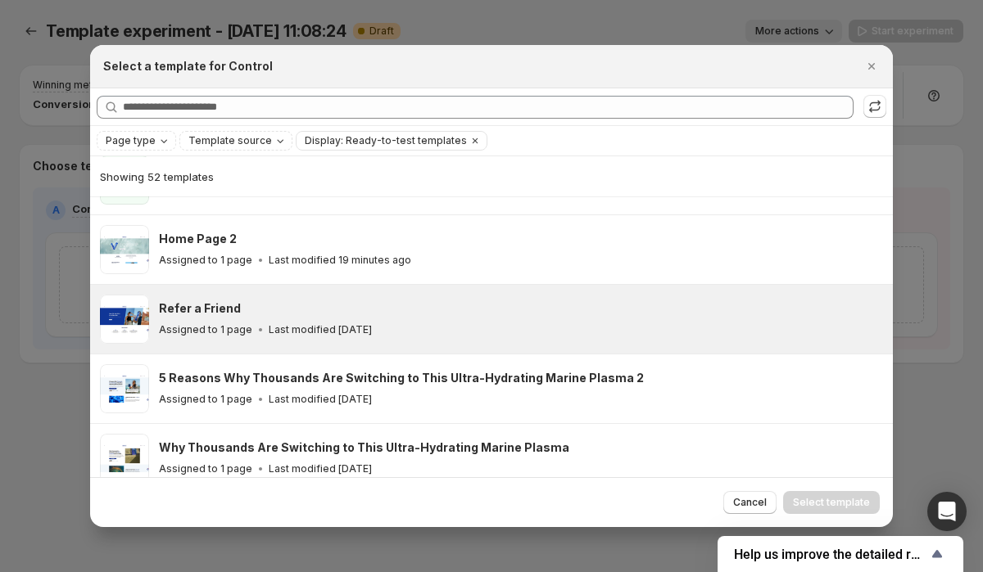
scroll to position [120, 0]
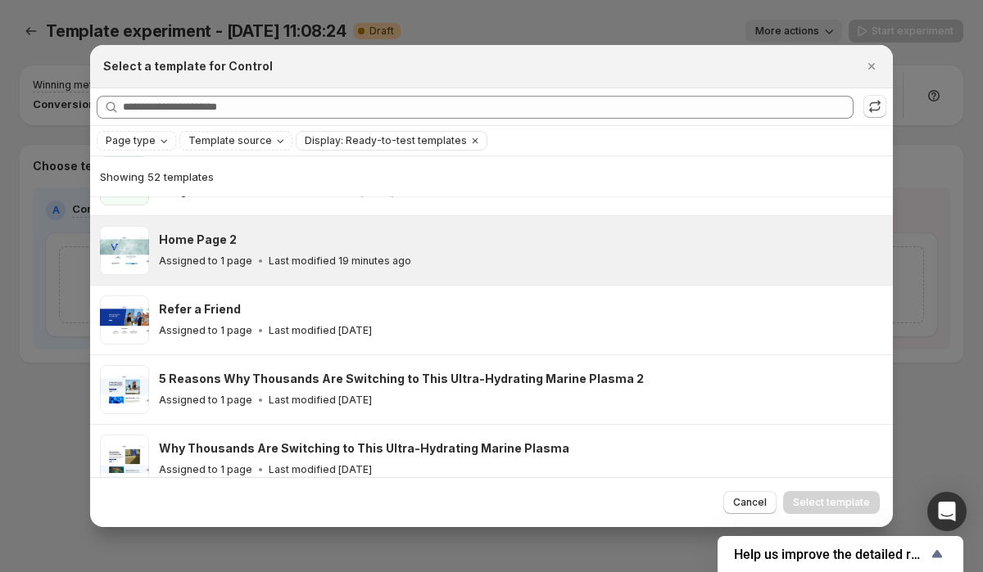
click at [256, 250] on div "Home Page 2 Assigned to 1 page Last modified 19 minutes ago" at bounding box center [518, 251] width 719 height 38
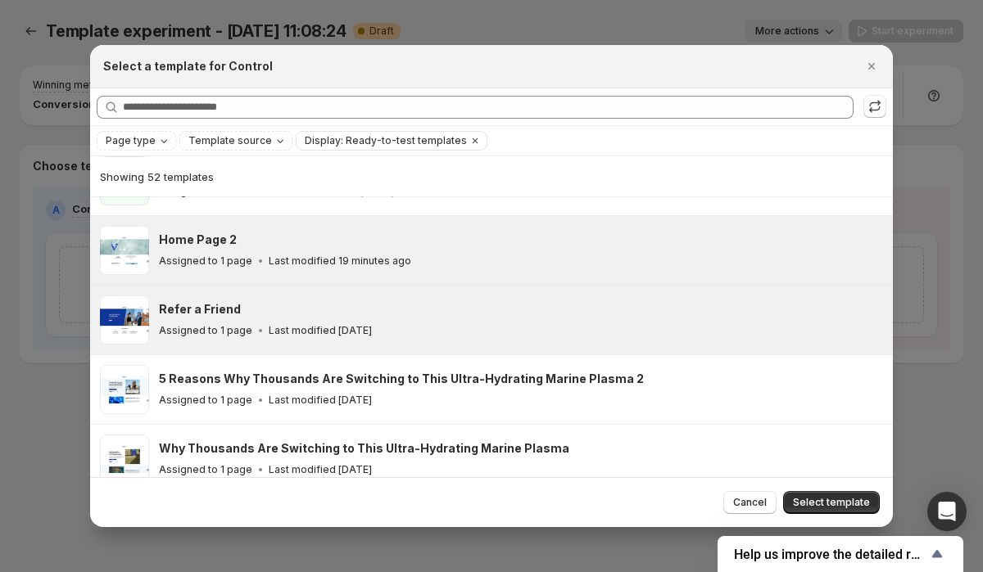
click at [278, 320] on div "Refer a Friend Assigned to 1 page Last modified [DATE]" at bounding box center [518, 320] width 719 height 38
click at [310, 239] on div "Home Page 2" at bounding box center [518, 240] width 719 height 16
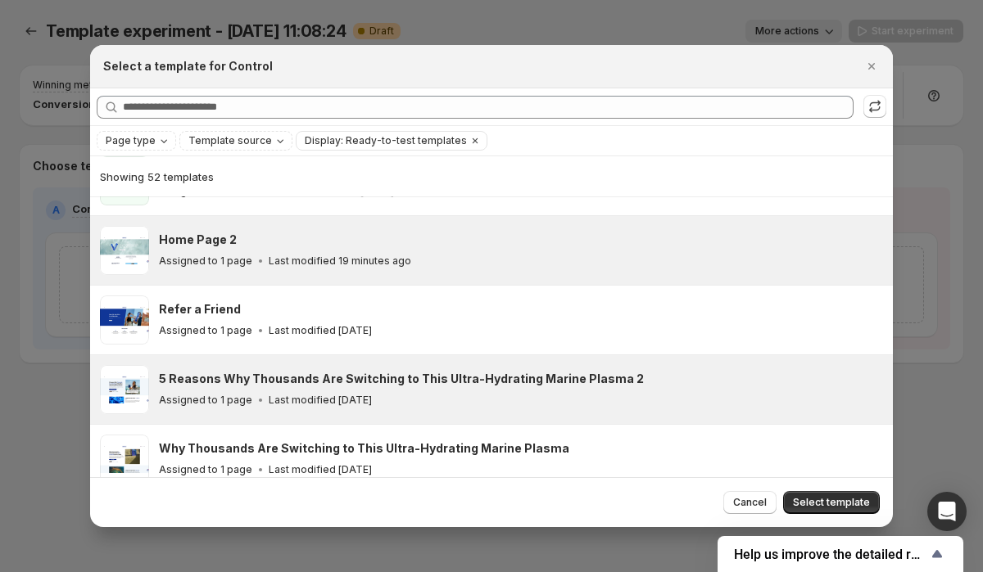
click at [586, 373] on h3 "5 Reasons Why Thousands Are Switching to This Ultra-Hydrating Marine Plasma 2" at bounding box center [401, 379] width 485 height 16
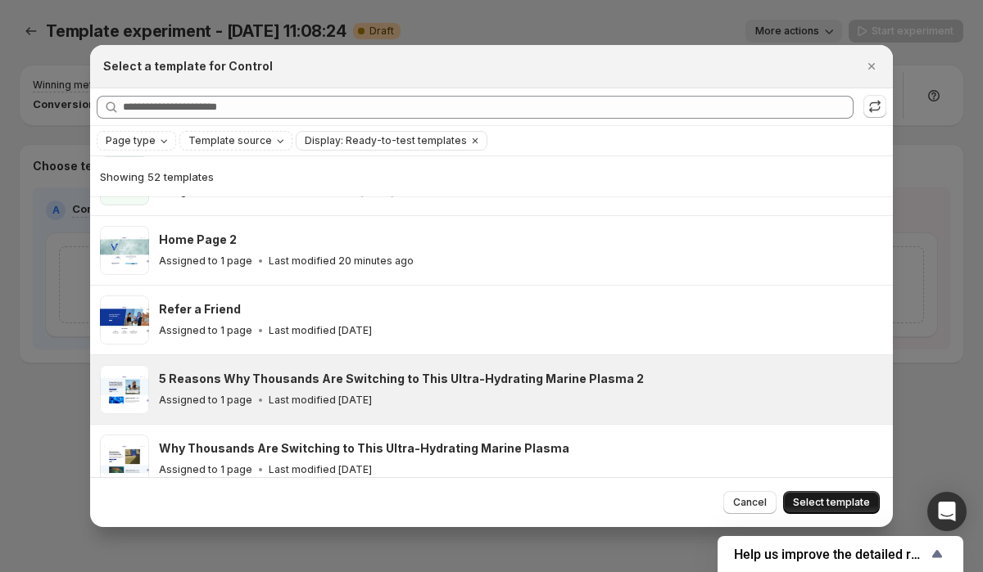
click at [818, 499] on span "Select template" at bounding box center [831, 502] width 77 height 13
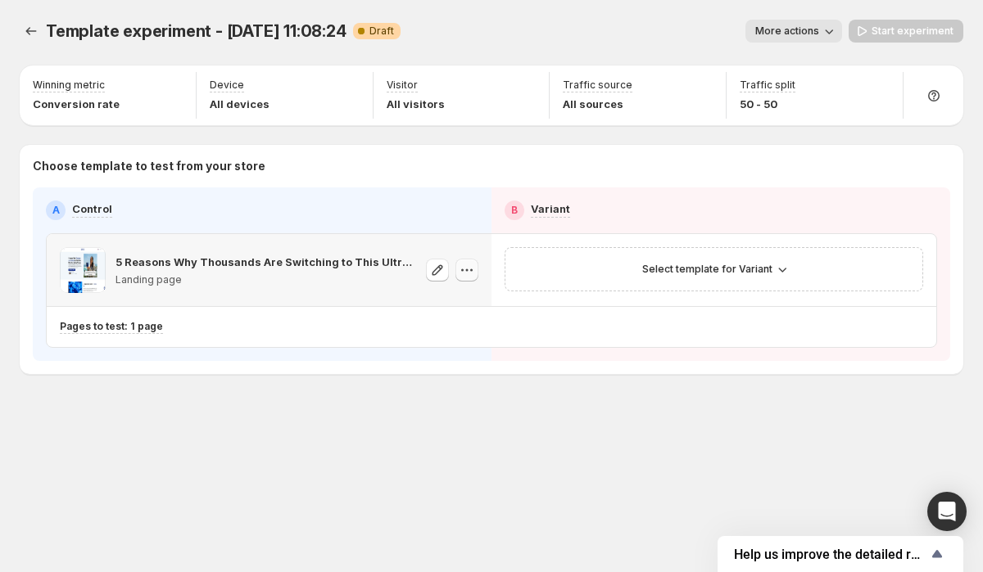
click at [470, 273] on icon "button" at bounding box center [467, 270] width 16 height 16
click at [628, 262] on div "Select template for Variant" at bounding box center [713, 269] width 397 height 23
click at [728, 265] on span "Select template for Variant" at bounding box center [707, 269] width 130 height 13
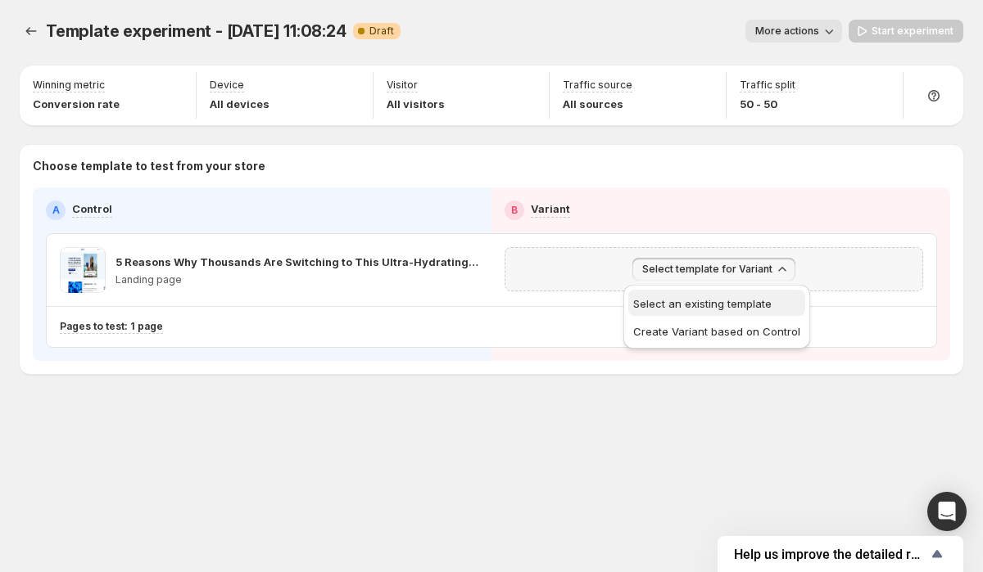
click at [726, 302] on span "Select an existing template" at bounding box center [702, 303] width 138 height 13
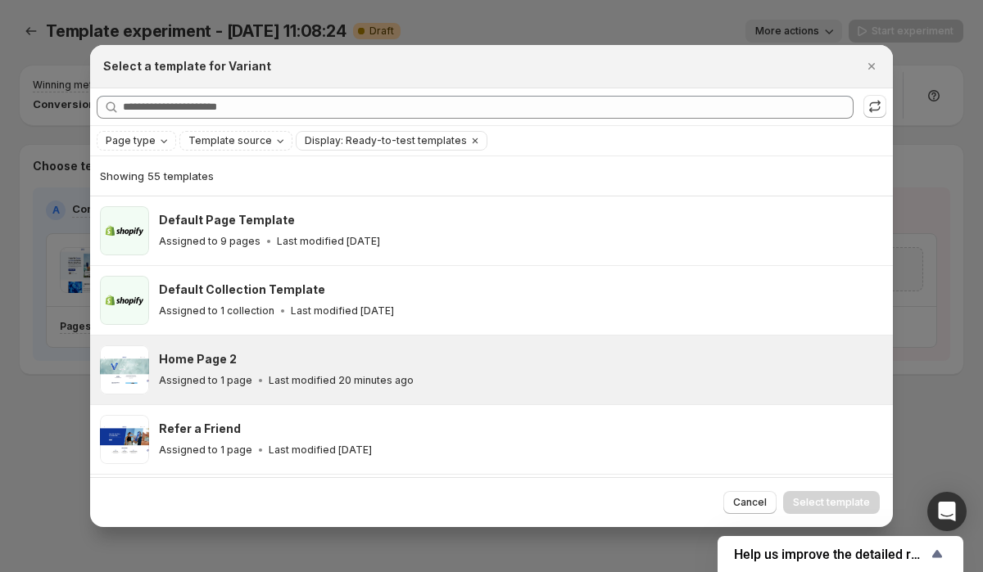
click at [364, 350] on div "Home Page 2 Assigned to 1 page Last modified 20 minutes ago" at bounding box center [521, 370] width 724 height 49
click at [819, 504] on span "Select template" at bounding box center [831, 502] width 77 height 13
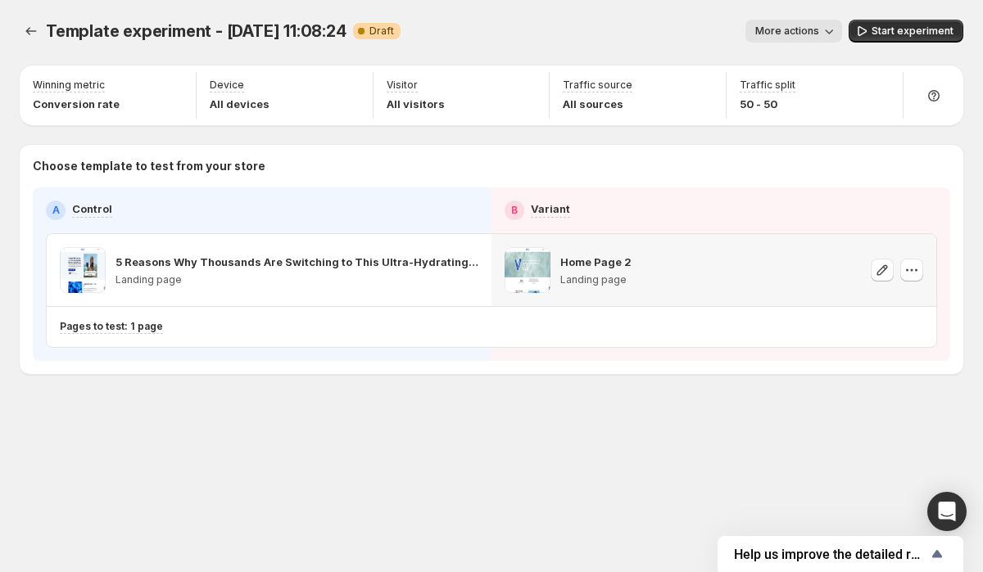
click at [236, 390] on div "Template experiment - [DATE] 11:08:24. This page is ready Template experiment -…" at bounding box center [491, 231] width 983 height 463
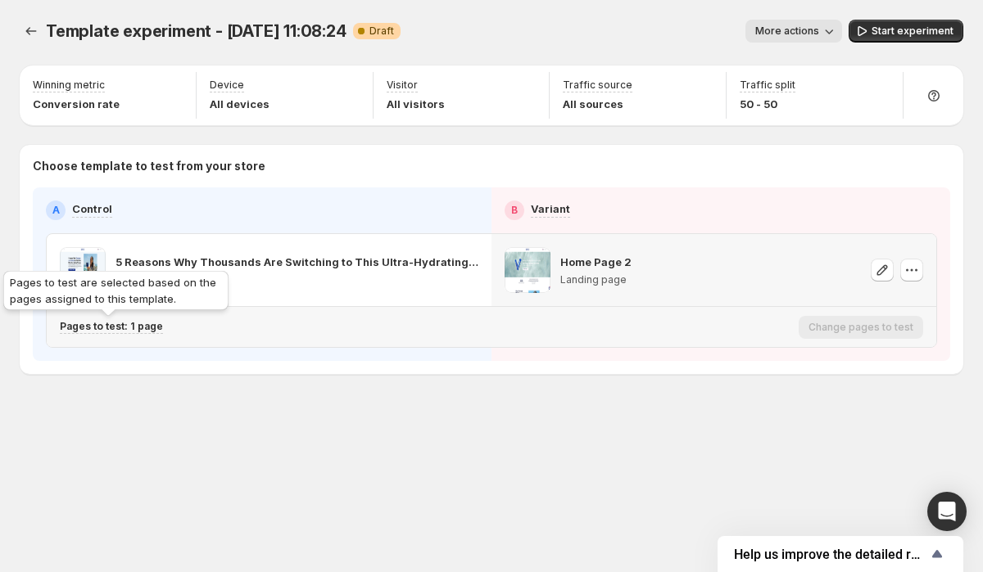
click at [128, 324] on p "Pages to test: 1 page" at bounding box center [111, 326] width 103 height 13
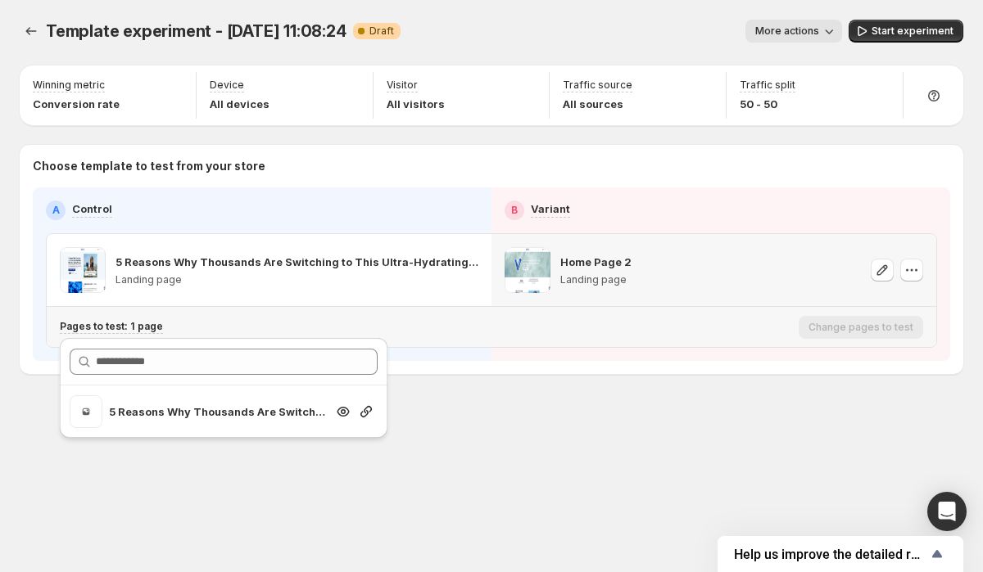
click at [176, 416] on p "5 Reasons Why Thousands Are Switching to This Ultra-Hydrating Marine Plasma 2" at bounding box center [217, 412] width 216 height 16
click at [569, 458] on div "Template experiment - [DATE] 11:08:24. This page is ready Template experiment -…" at bounding box center [491, 231] width 983 height 463
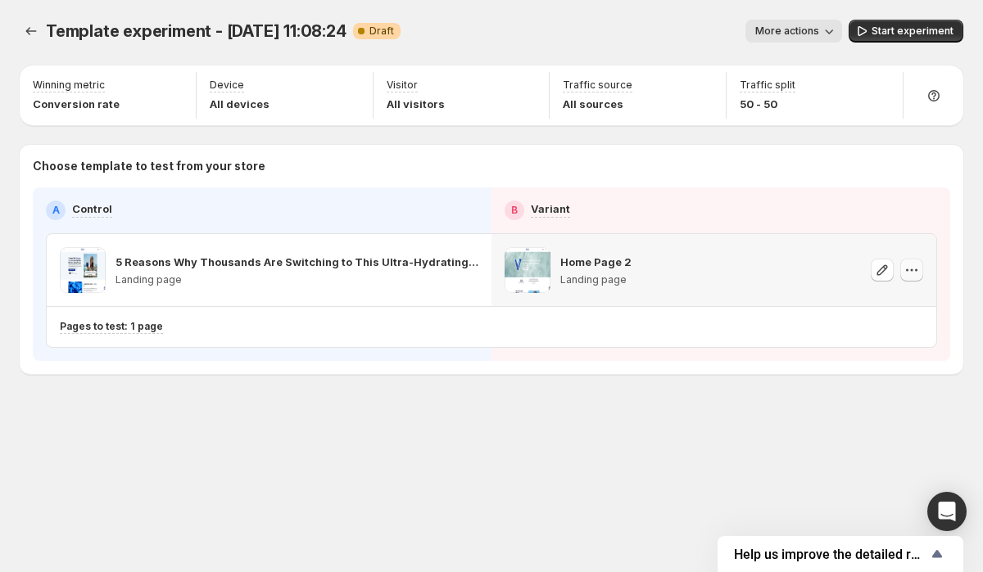
click at [910, 267] on icon "button" at bounding box center [911, 270] width 16 height 16
click at [654, 443] on div "Template experiment - [DATE] 11:08:24. This page is ready Template experiment -…" at bounding box center [491, 231] width 983 height 463
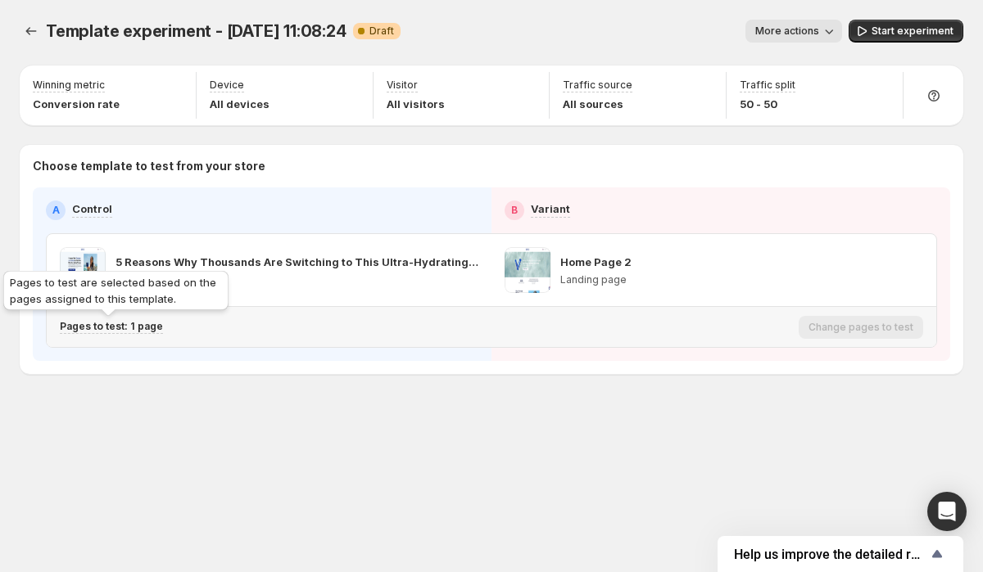
click at [115, 333] on div "Pages to test: 1 page" at bounding box center [111, 327] width 103 height 14
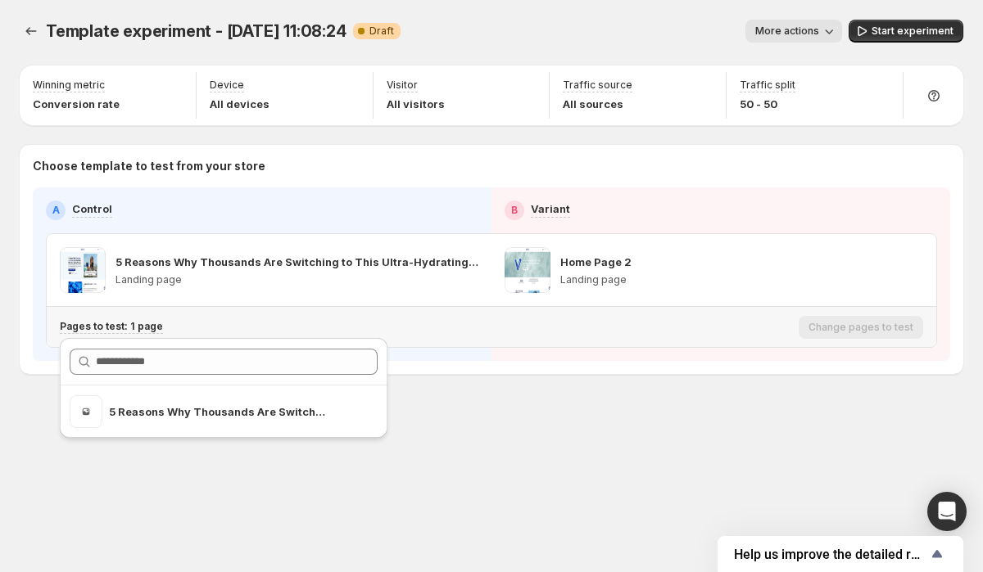
click at [115, 334] on div "5 Reasons Why Thousands Are Switching to This Ultra-Hydrating Marine Plasma 2" at bounding box center [223, 392] width 341 height 117
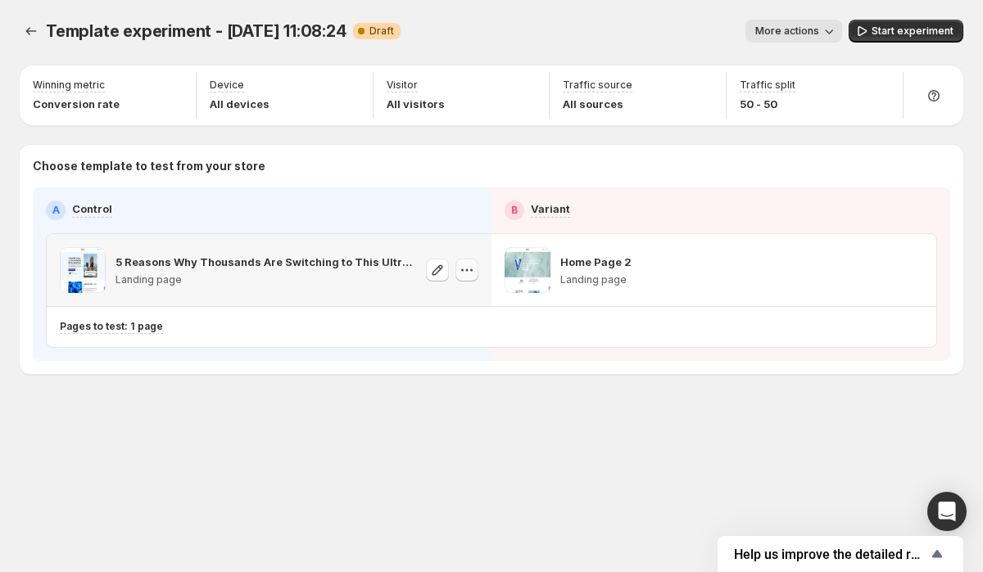
click at [468, 271] on icon "button" at bounding box center [467, 270] width 16 height 16
click at [812, 26] on span "More actions" at bounding box center [787, 31] width 64 height 13
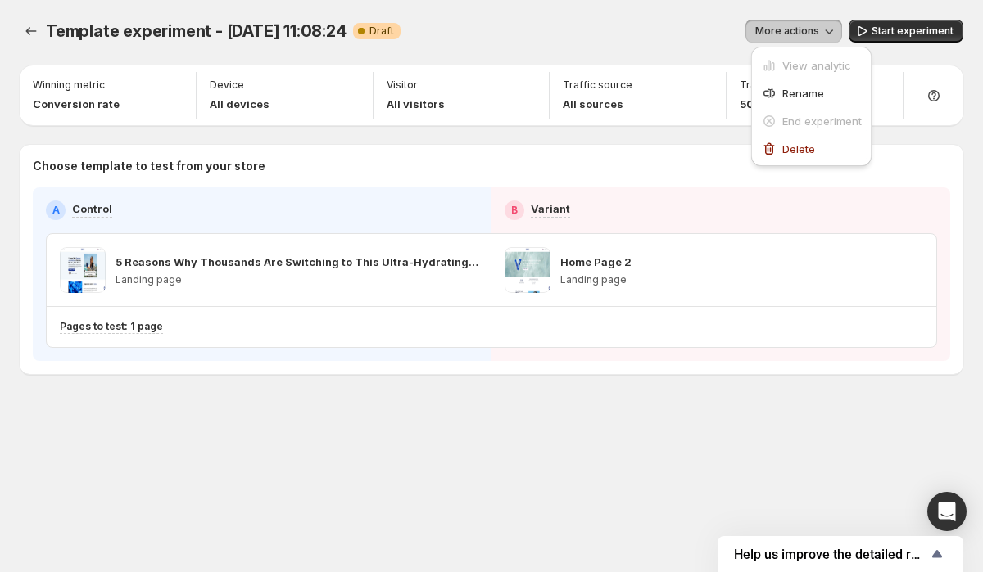
click at [722, 52] on div "Template experiment - [DATE] 11:08:24. This page is ready Template experiment -…" at bounding box center [491, 31] width 943 height 62
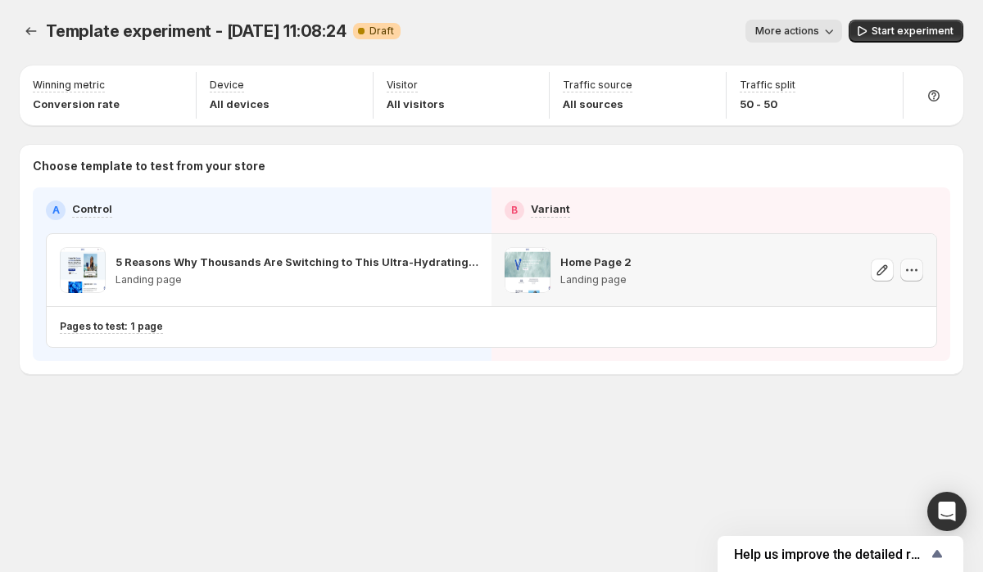
click at [917, 265] on icon "button" at bounding box center [911, 270] width 16 height 16
click at [690, 438] on div "Template experiment - [DATE] 11:08:24. This page is ready Template experiment -…" at bounding box center [491, 231] width 983 height 463
click at [837, 34] on icon "button" at bounding box center [829, 31] width 16 height 16
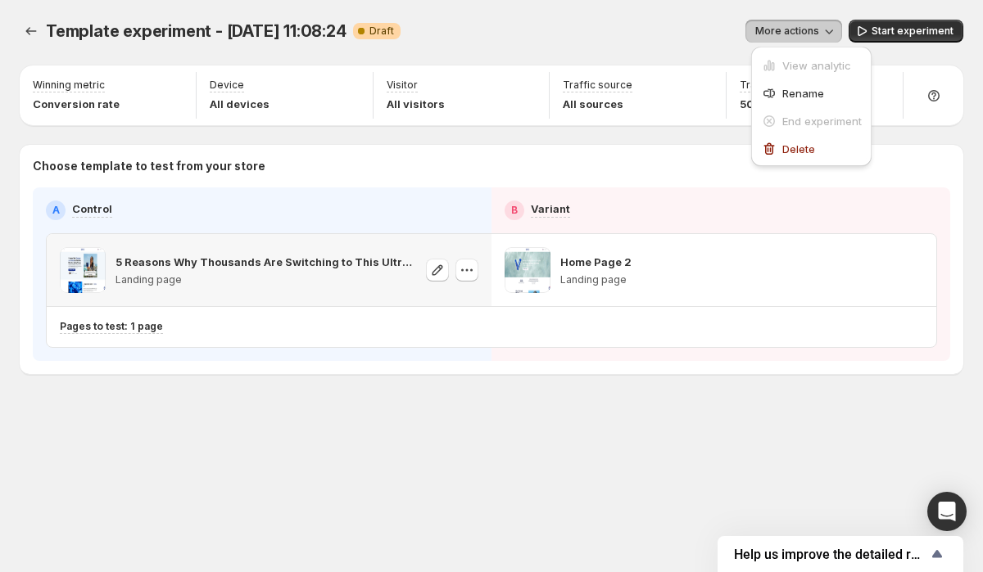
click at [321, 283] on p "Landing page" at bounding box center [265, 280] width 301 height 13
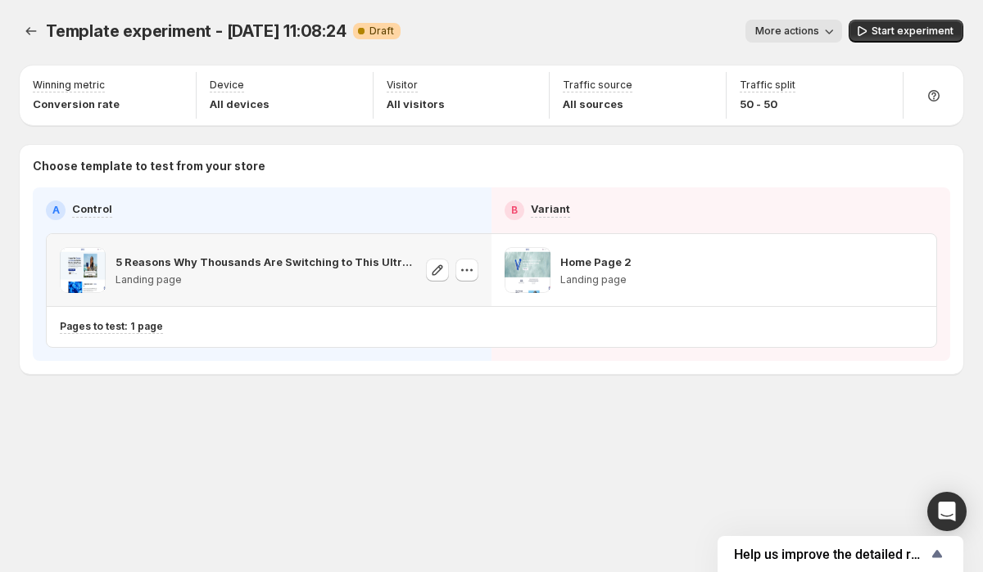
click at [358, 275] on p "Landing page" at bounding box center [265, 280] width 301 height 13
click at [440, 270] on icon "button" at bounding box center [437, 270] width 16 height 16
click at [464, 269] on icon "button" at bounding box center [467, 270] width 16 height 16
click at [923, 270] on div "Home Page 2 Landing page" at bounding box center [713, 270] width 445 height 72
click at [912, 271] on icon "button" at bounding box center [912, 270] width 2 height 2
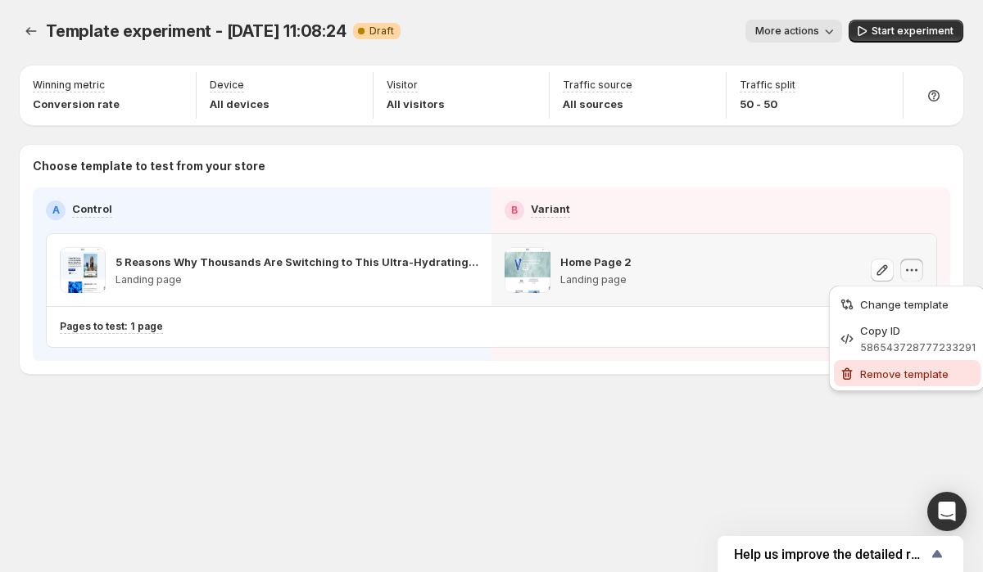
click at [880, 381] on span "Remove template" at bounding box center [917, 374] width 115 height 16
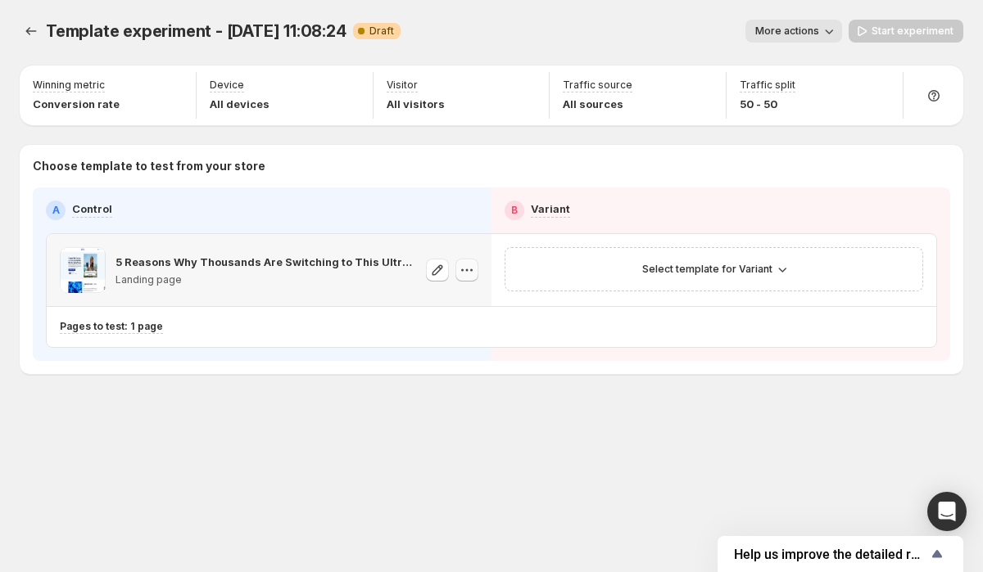
click at [468, 273] on icon "button" at bounding box center [467, 270] width 16 height 16
click at [473, 308] on span "Change template" at bounding box center [470, 304] width 88 height 13
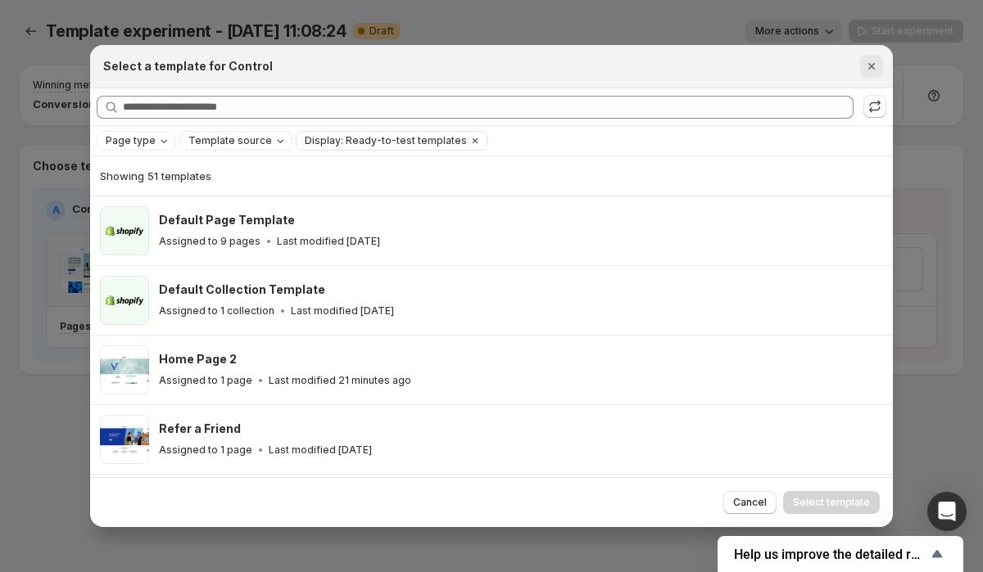
click at [871, 63] on icon "Close" at bounding box center [871, 66] width 16 height 16
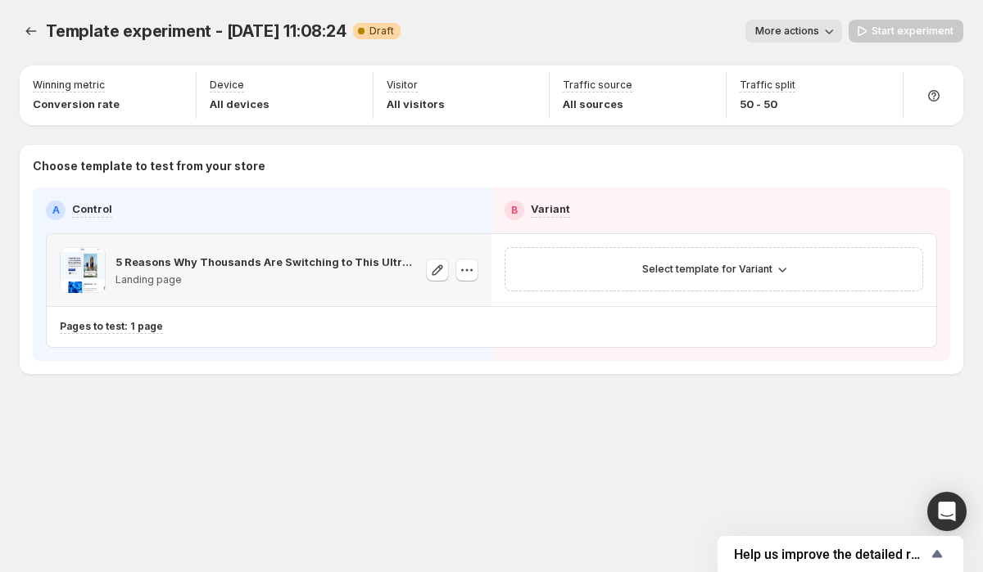
click at [835, 32] on icon "button" at bounding box center [829, 31] width 16 height 16
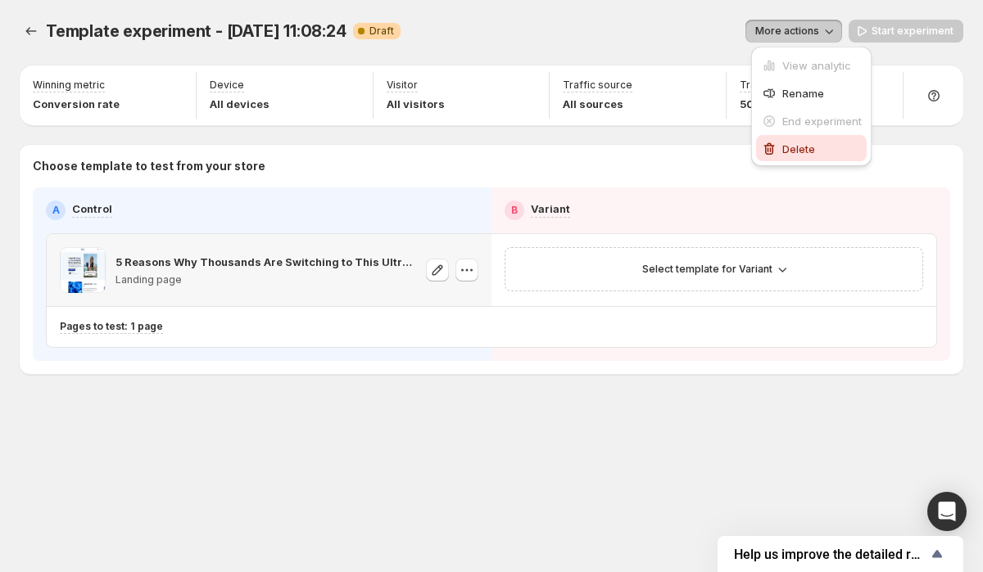
click at [801, 147] on span "Delete" at bounding box center [798, 149] width 33 height 13
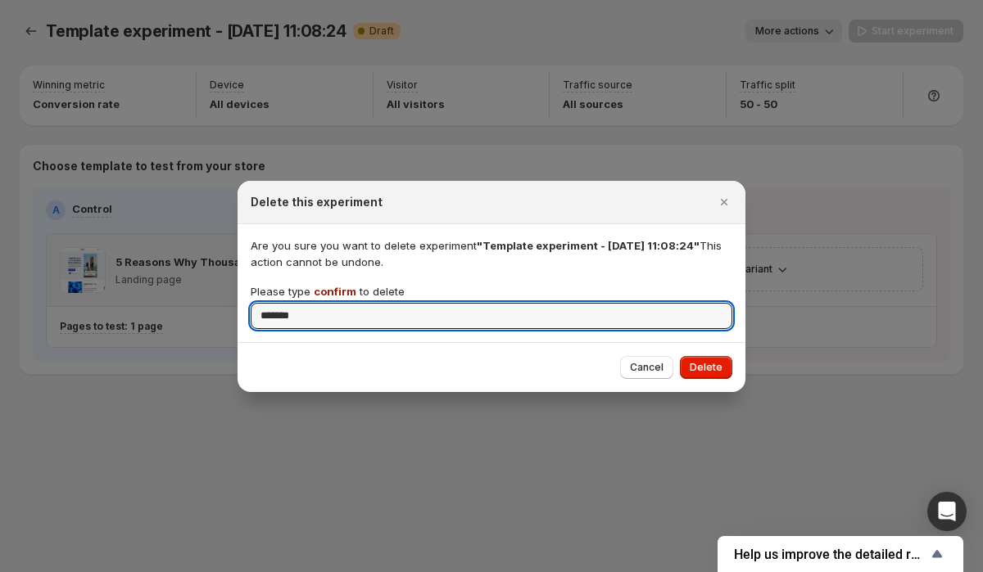
type input "*******"
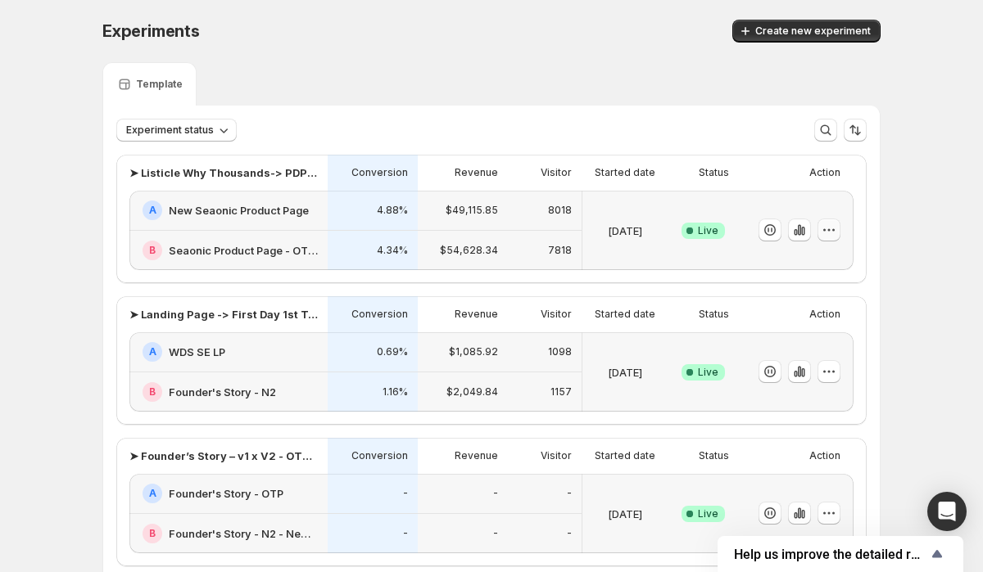
click at [835, 232] on icon "button" at bounding box center [829, 230] width 16 height 16
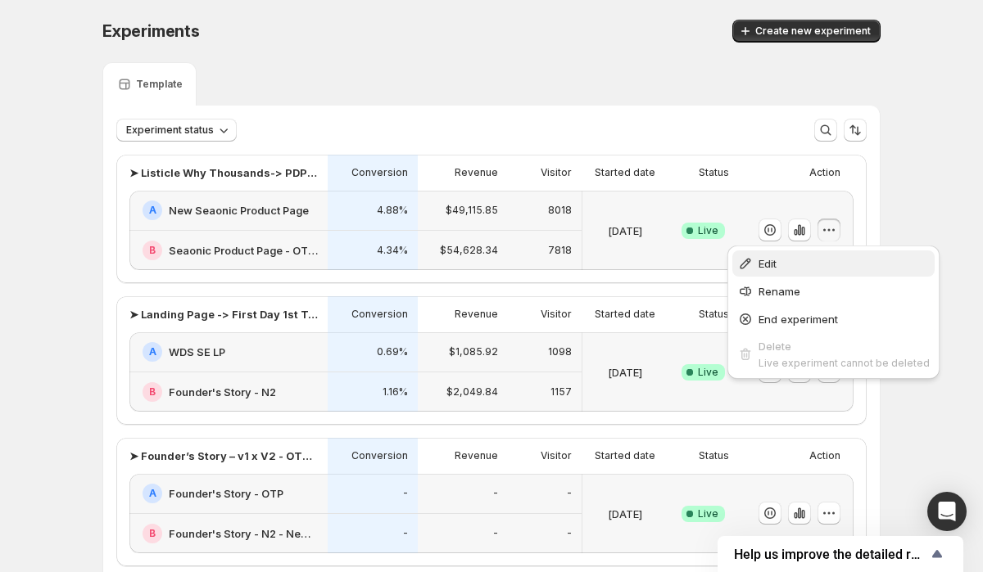
click at [795, 258] on span "Edit" at bounding box center [843, 264] width 171 height 16
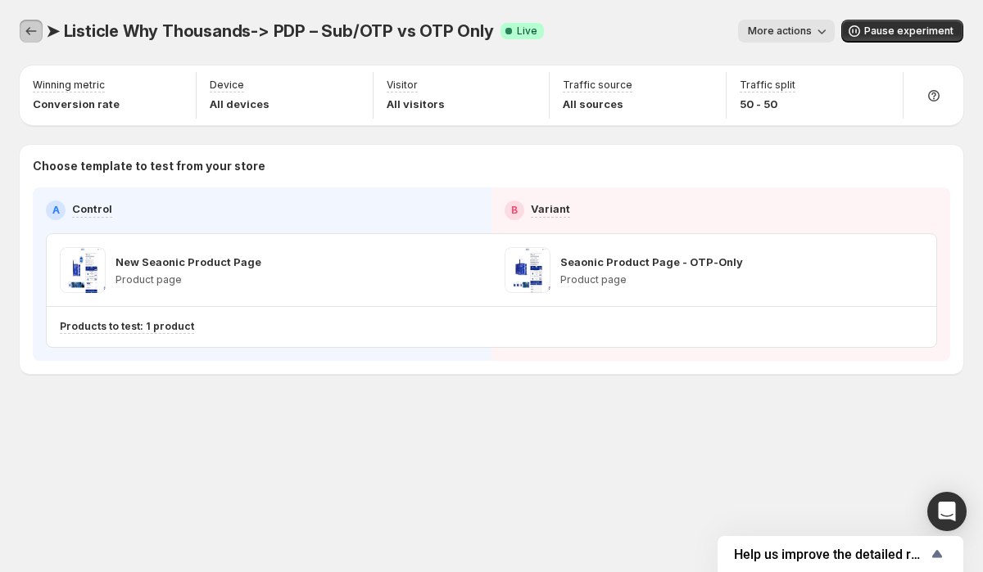
click at [29, 32] on icon "Experiments" at bounding box center [31, 31] width 16 height 16
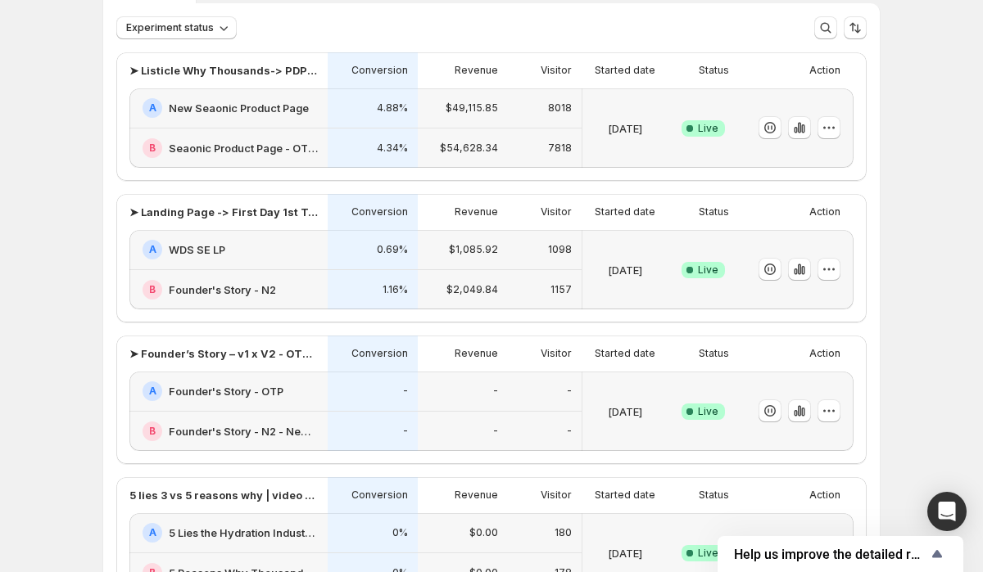
scroll to position [114, 0]
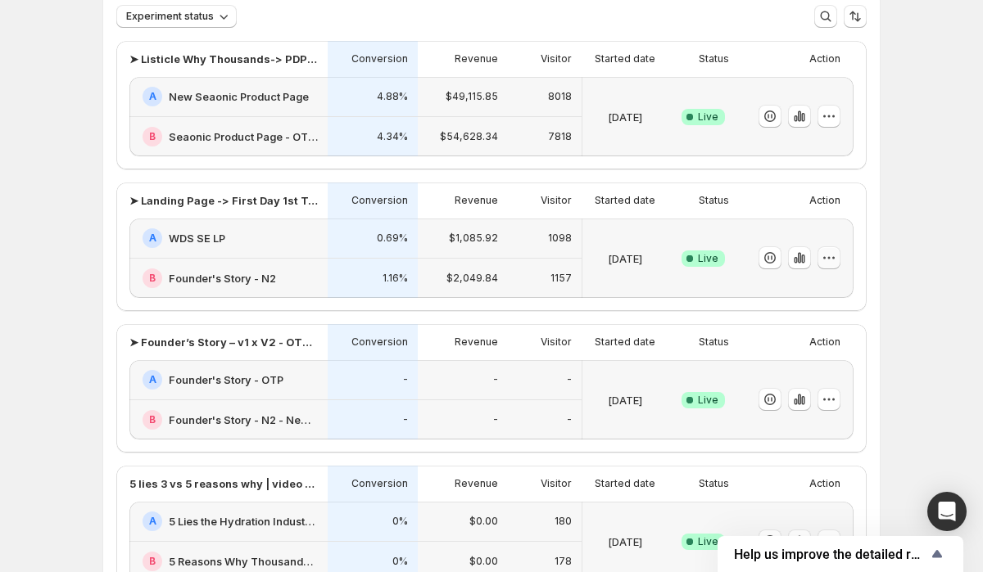
click at [830, 256] on icon "button" at bounding box center [829, 258] width 16 height 16
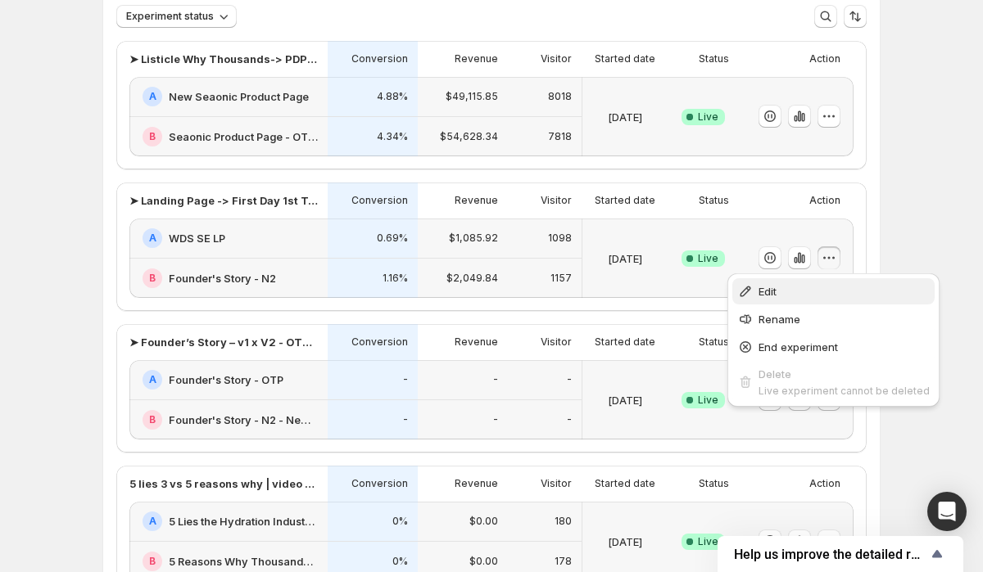
click at [784, 297] on span "Edit" at bounding box center [843, 291] width 171 height 16
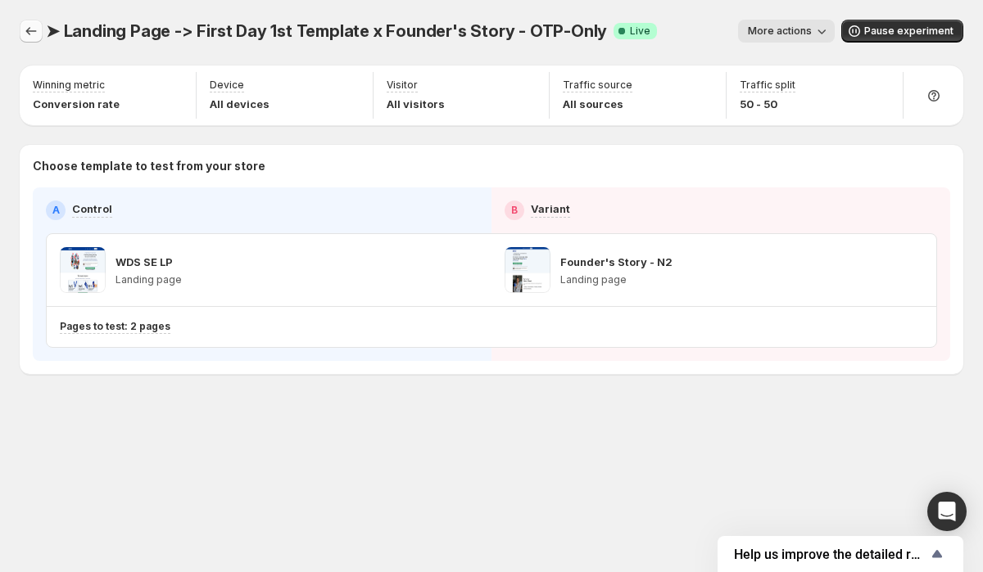
click at [32, 33] on icon "Experiments" at bounding box center [31, 31] width 16 height 16
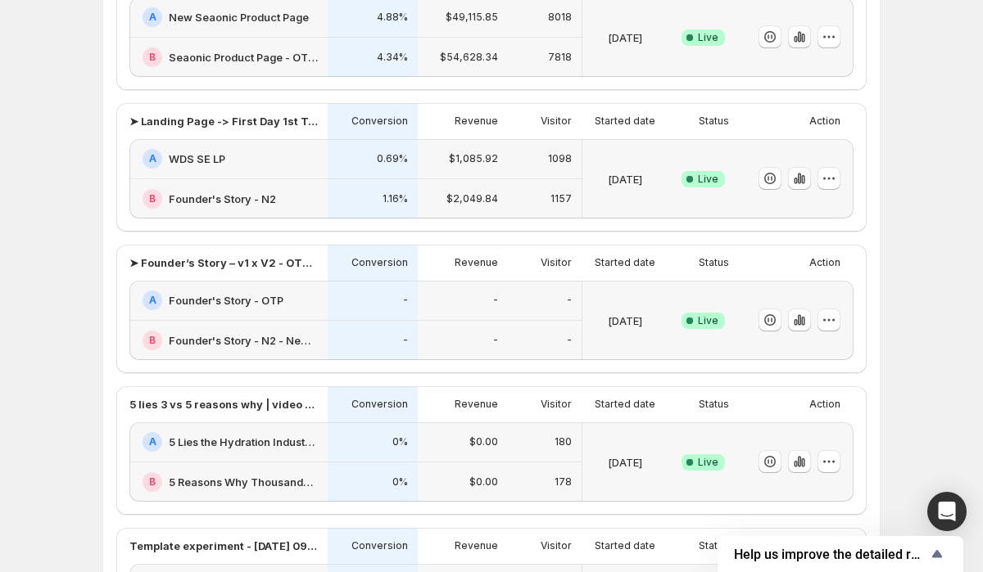
scroll to position [197, 0]
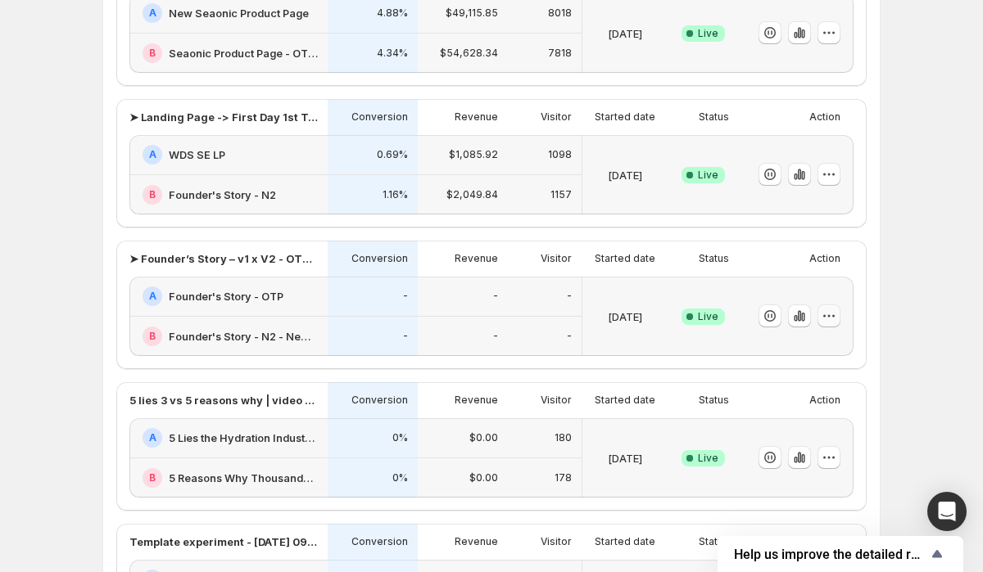
click at [827, 308] on button "button" at bounding box center [828, 316] width 23 height 23
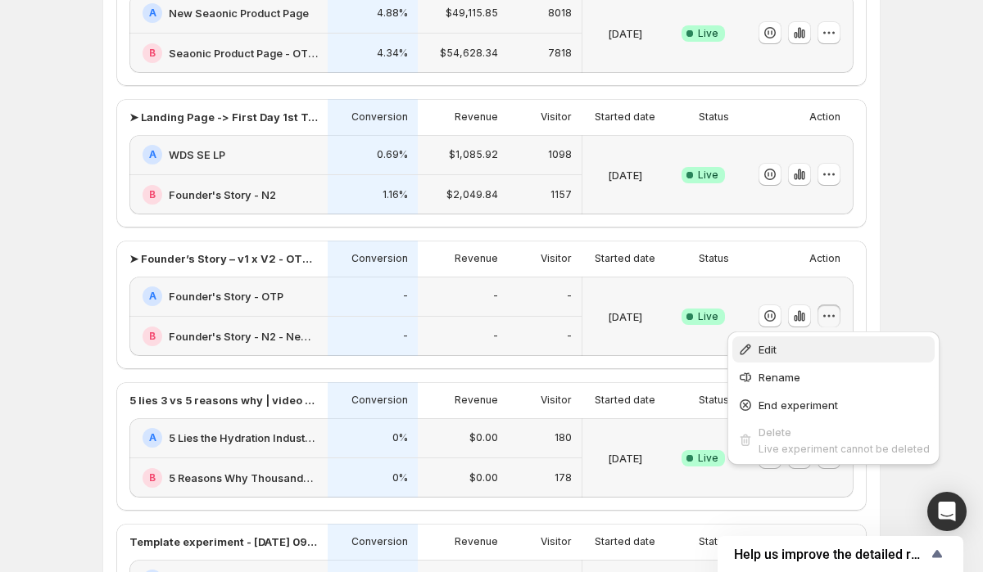
click at [771, 347] on span "Edit" at bounding box center [767, 349] width 18 height 13
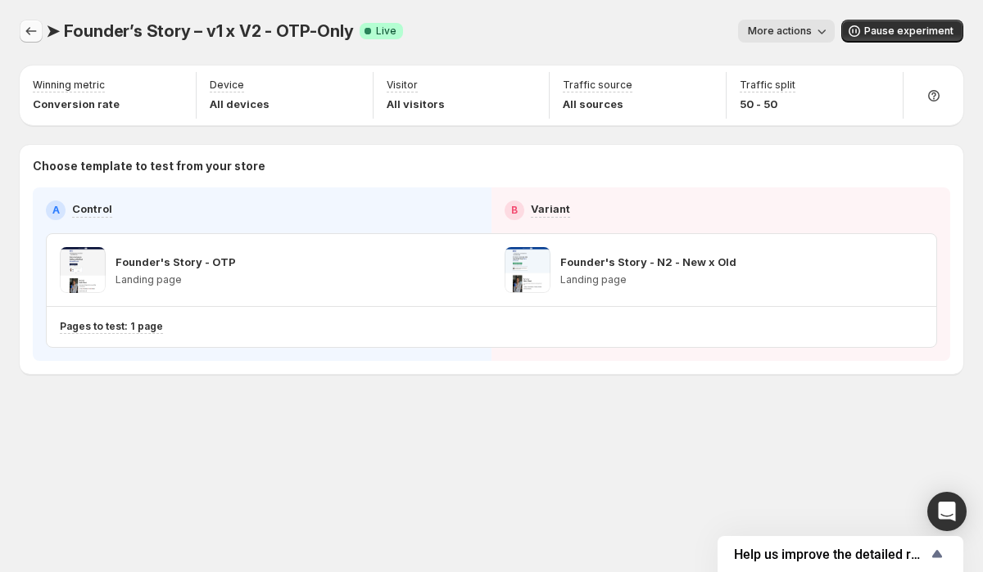
click at [29, 28] on icon "Experiments" at bounding box center [31, 31] width 16 height 16
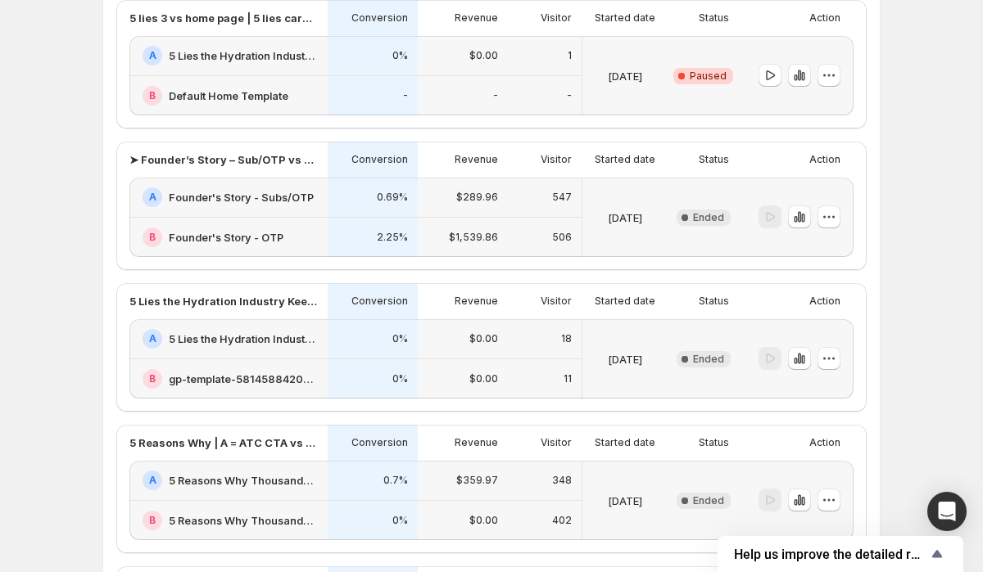
scroll to position [1147, 0]
click at [828, 215] on icon "button" at bounding box center [829, 216] width 16 height 16
click at [821, 251] on span "Edit" at bounding box center [839, 250] width 79 height 16
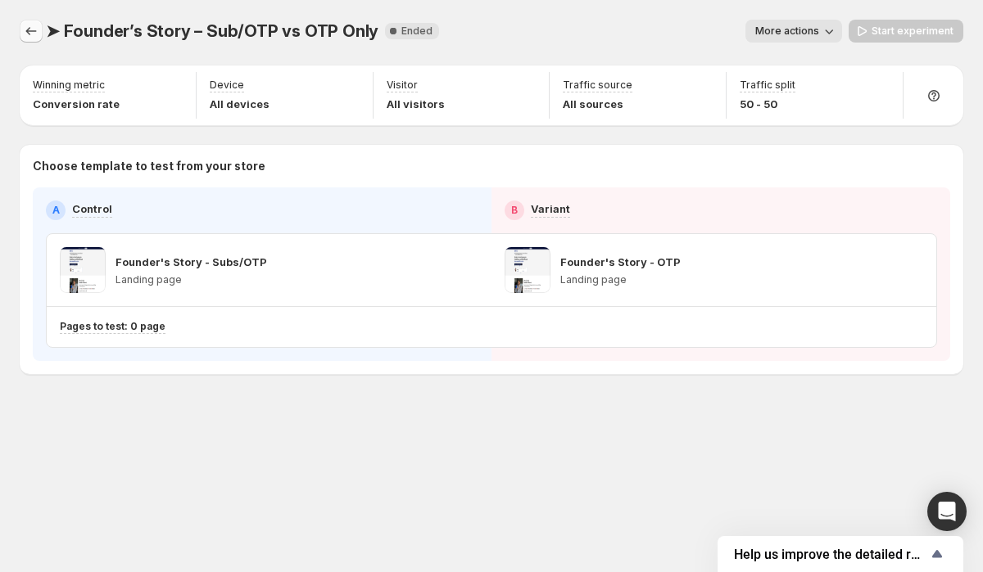
click at [33, 26] on icon "Experiments" at bounding box center [31, 31] width 16 height 16
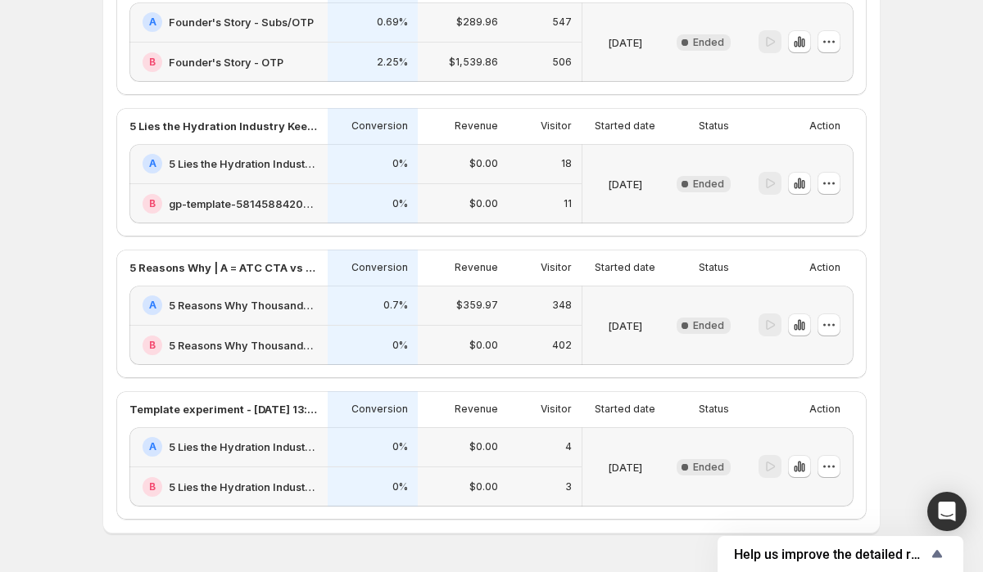
scroll to position [1325, 0]
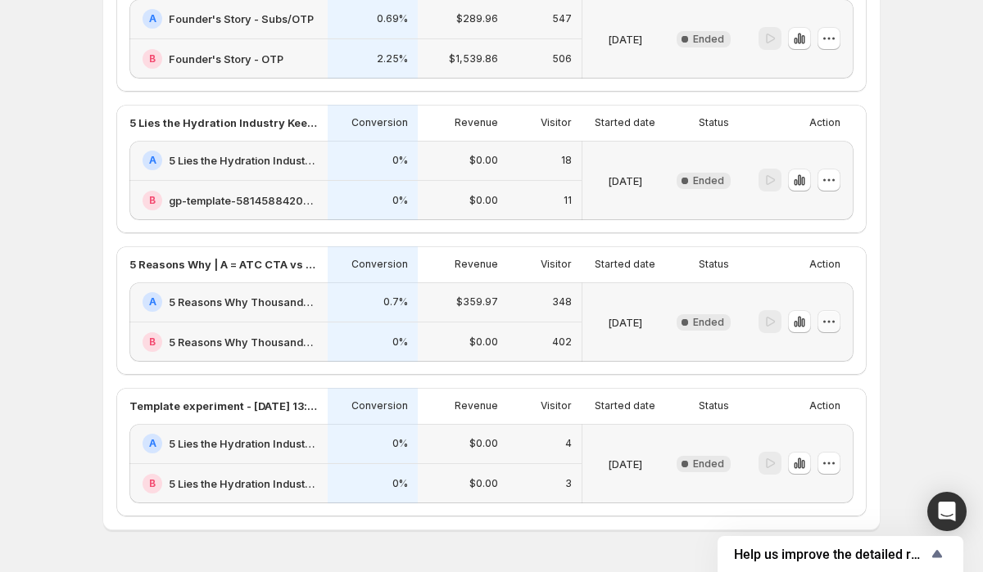
click at [829, 325] on icon "button" at bounding box center [829, 322] width 16 height 16
click at [812, 363] on span "Edit" at bounding box center [839, 355] width 79 height 16
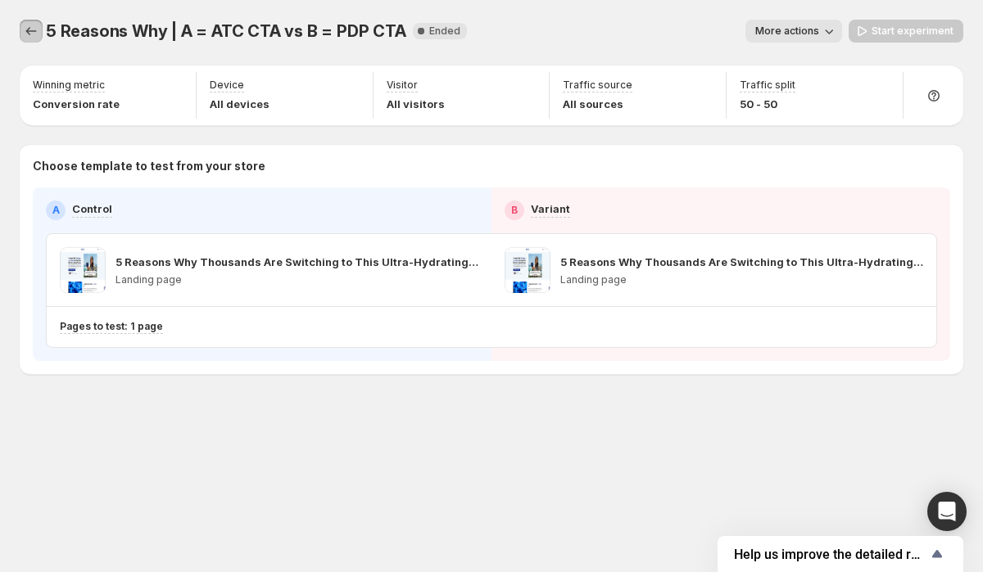
click at [32, 36] on icon "Experiments" at bounding box center [31, 31] width 16 height 16
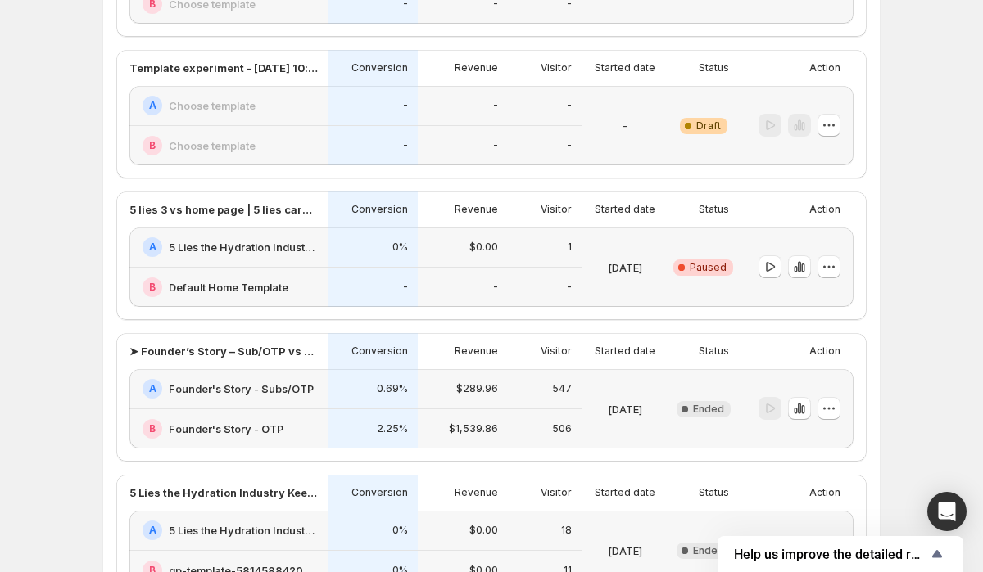
scroll to position [957, 0]
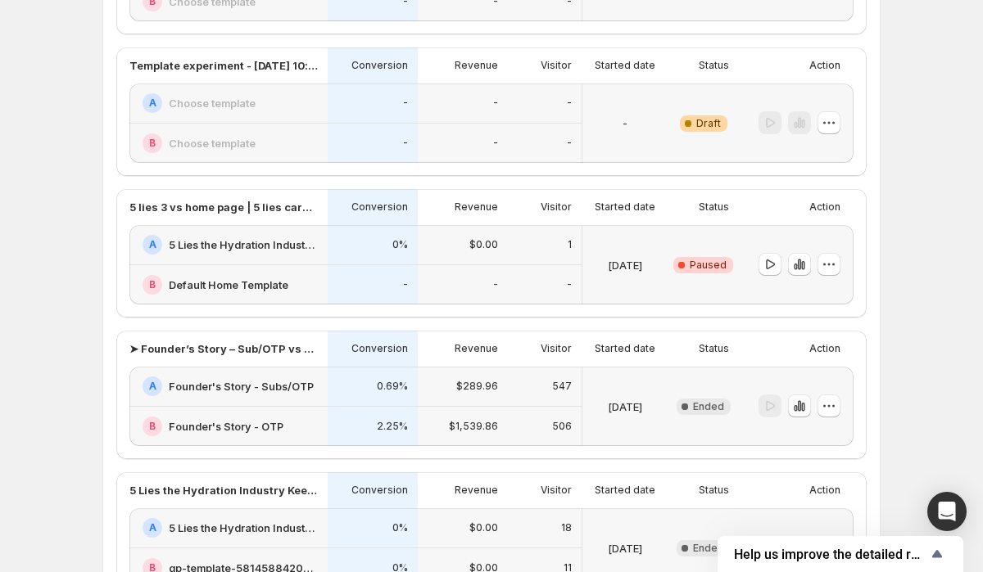
click at [803, 406] on icon "button" at bounding box center [799, 406] width 16 height 16
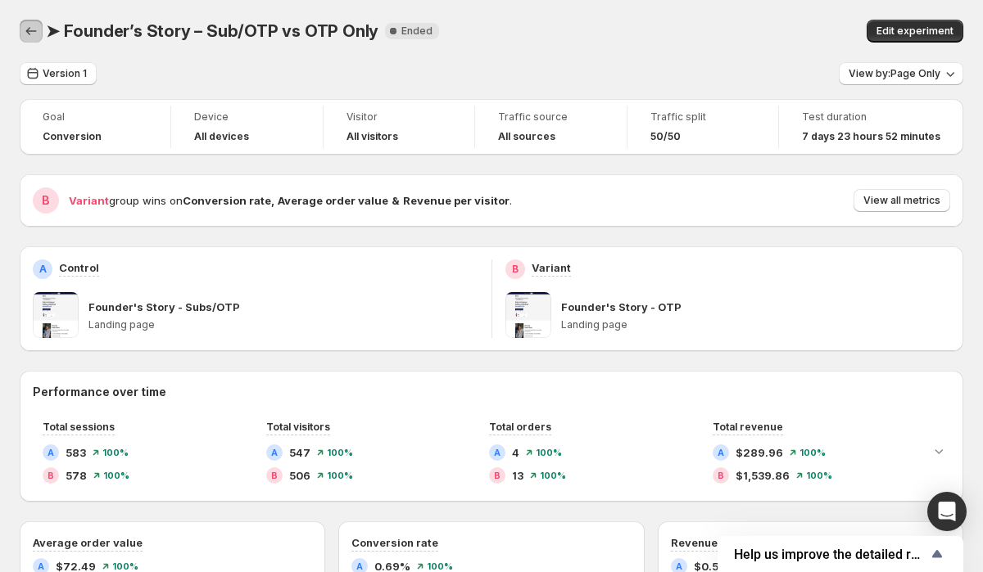
click at [22, 29] on button "Back" at bounding box center [31, 31] width 23 height 23
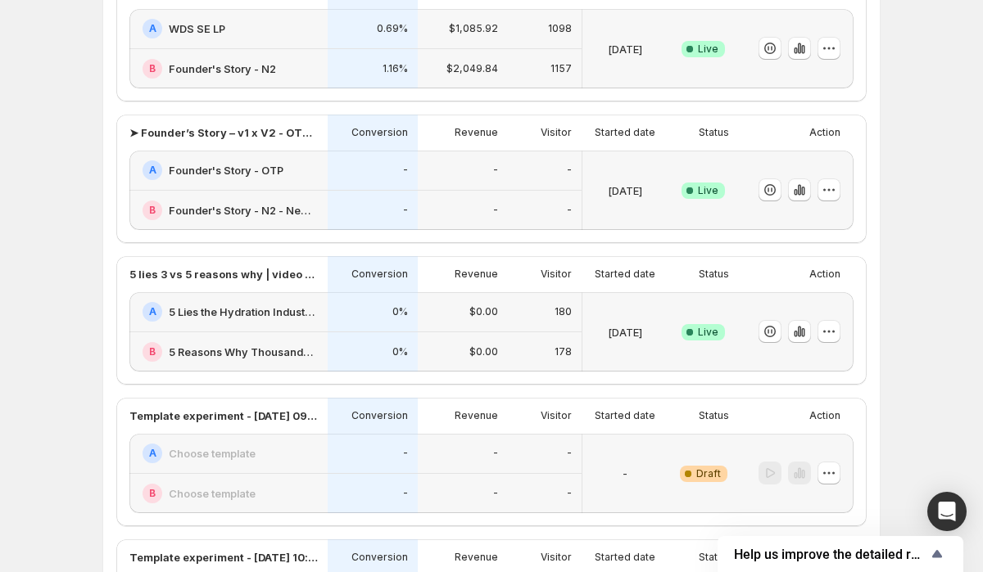
scroll to position [326, 0]
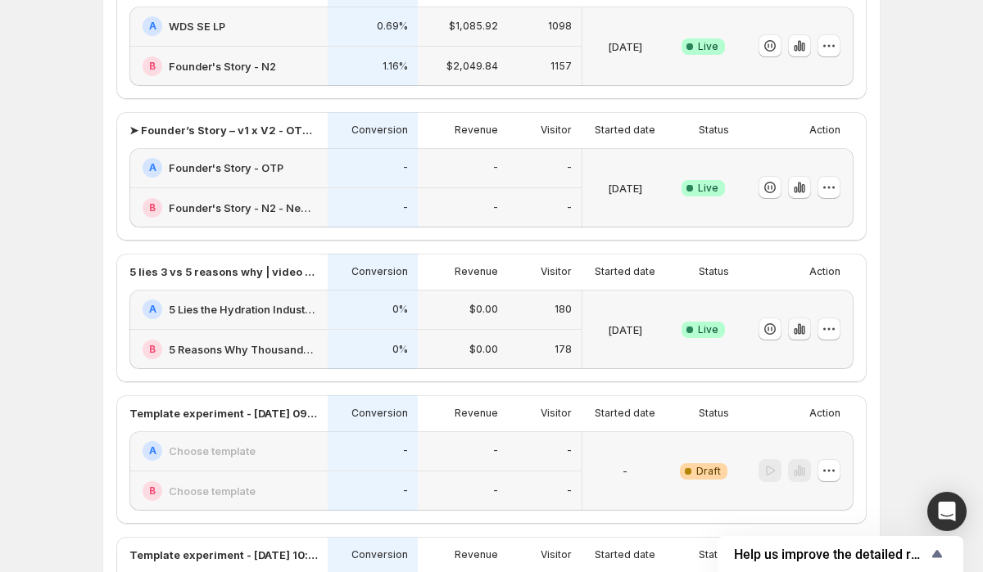
click at [802, 328] on icon "button" at bounding box center [802, 330] width 3 height 9
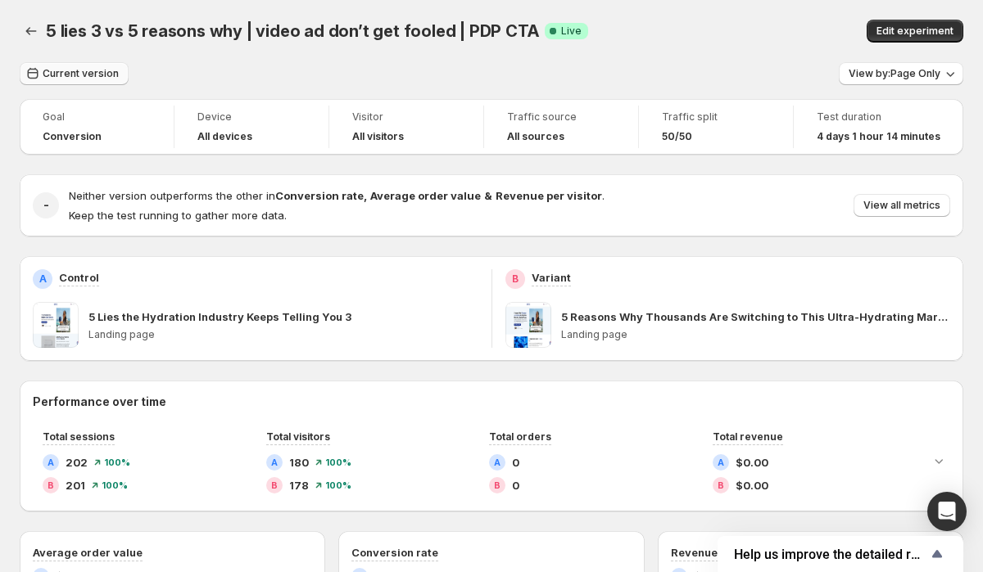
click at [103, 80] on button "Current version" at bounding box center [74, 73] width 109 height 23
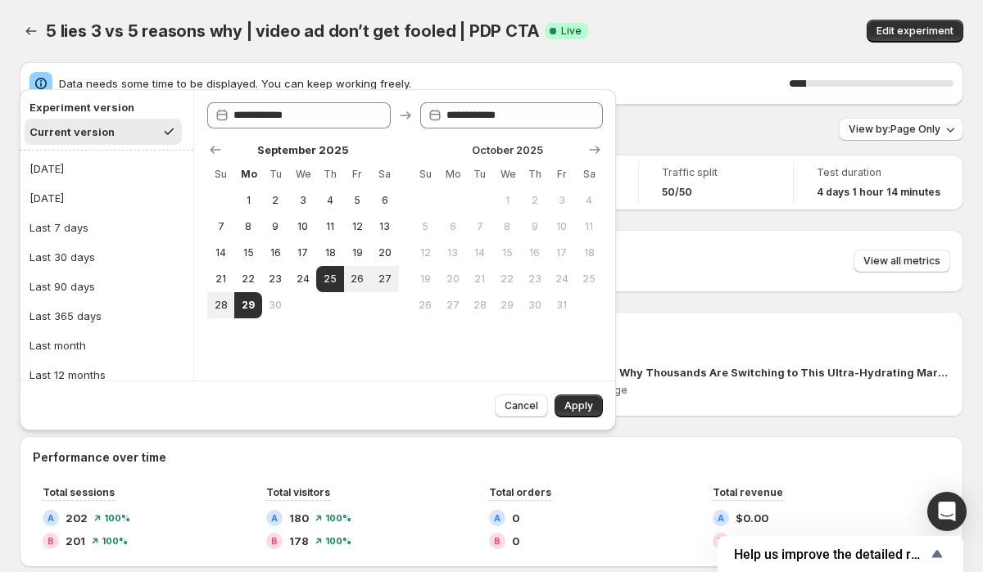
click at [216, 64] on div "Data needs some time to be displayed. You can keep working freely. 10 %" at bounding box center [491, 83] width 943 height 43
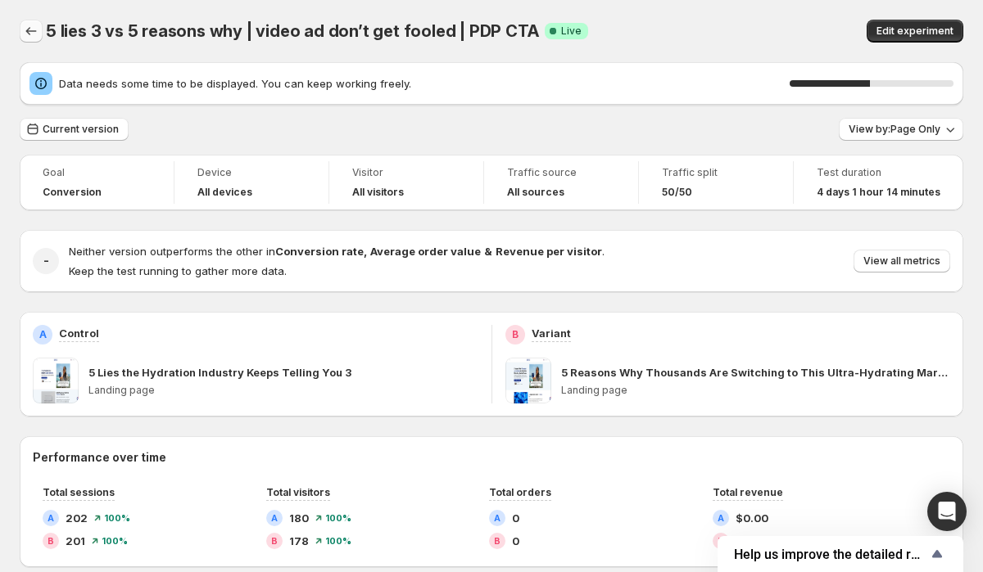
click at [29, 23] on button "Back" at bounding box center [31, 31] width 23 height 23
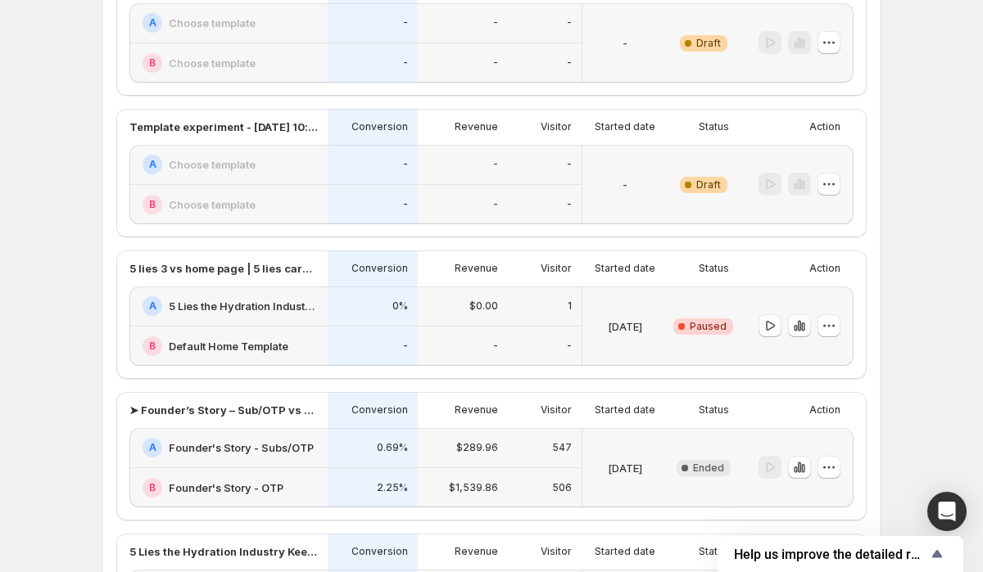
scroll to position [897, 0]
click at [824, 325] on icon "button" at bounding box center [824, 325] width 2 height 2
click at [822, 354] on span "Edit" at bounding box center [839, 359] width 79 height 16
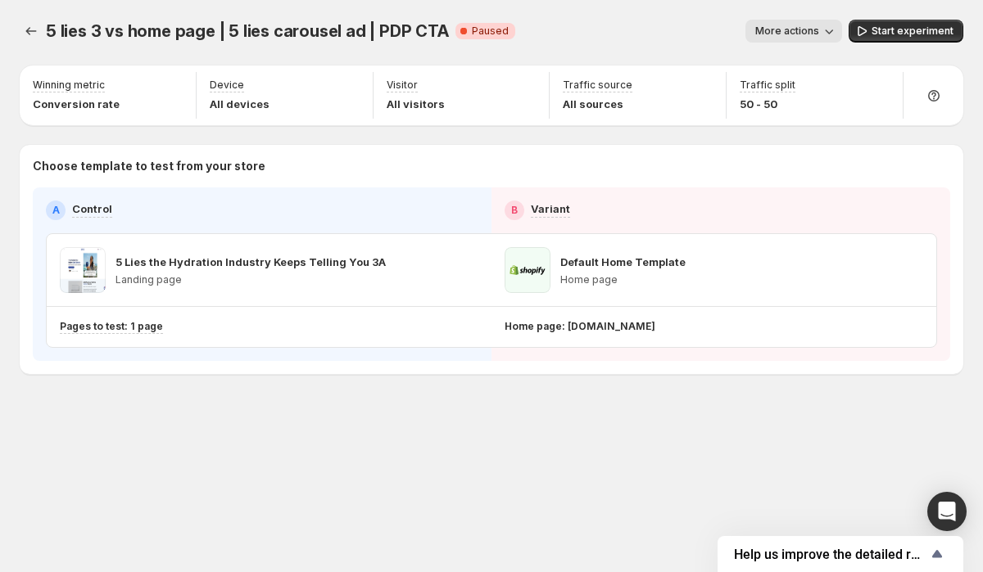
click at [650, 26] on div "More actions" at bounding box center [685, 31] width 314 height 23
click at [904, 29] on span "Start experiment" at bounding box center [912, 31] width 82 height 13
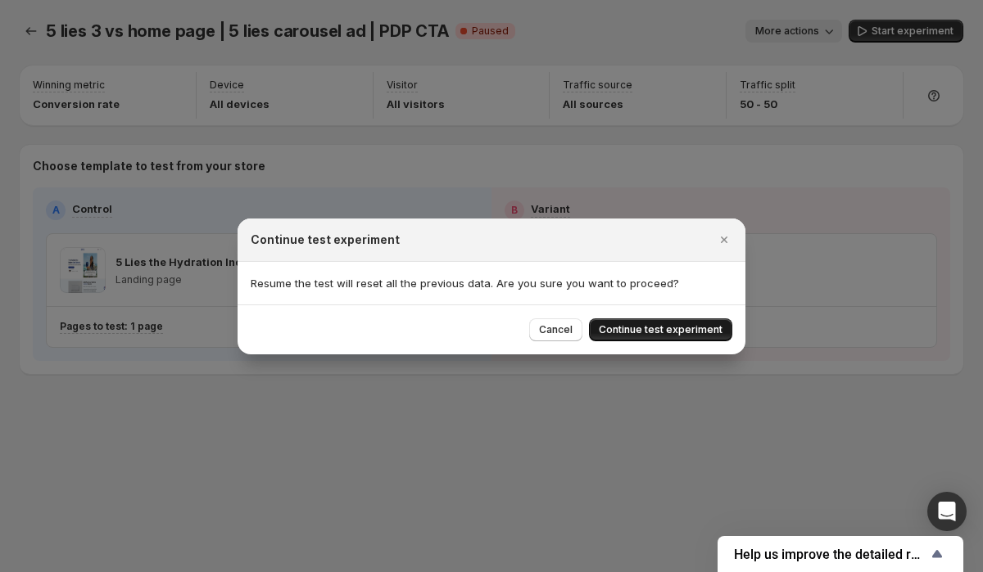
click at [663, 335] on span "Continue test experiment" at bounding box center [661, 330] width 124 height 13
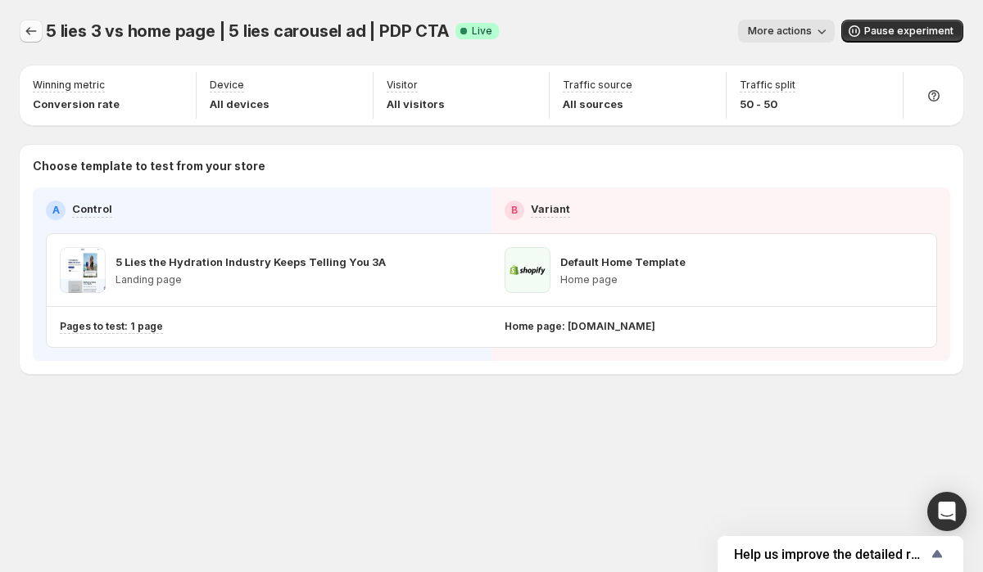
click at [34, 30] on icon "Experiments" at bounding box center [31, 31] width 16 height 16
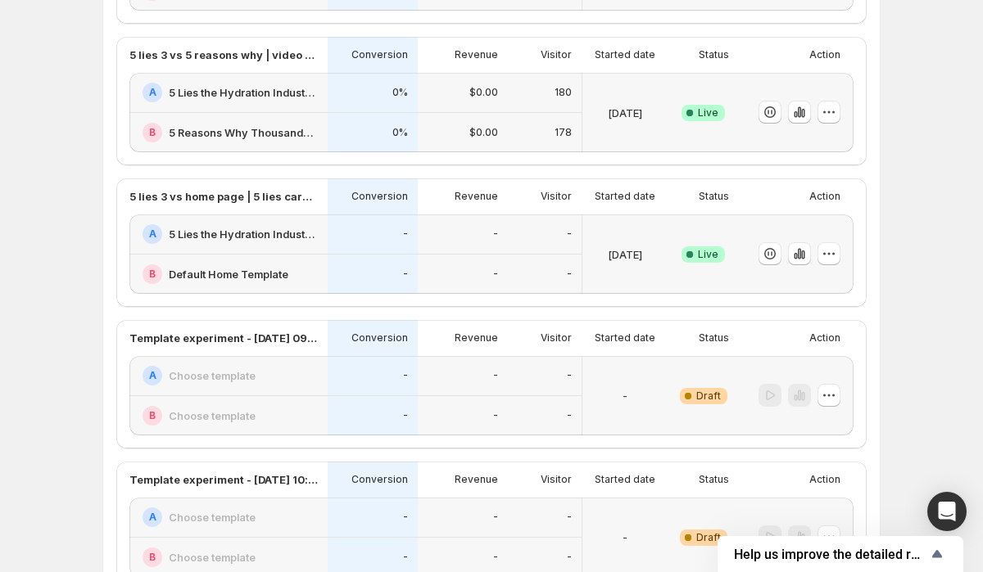
scroll to position [465, 0]
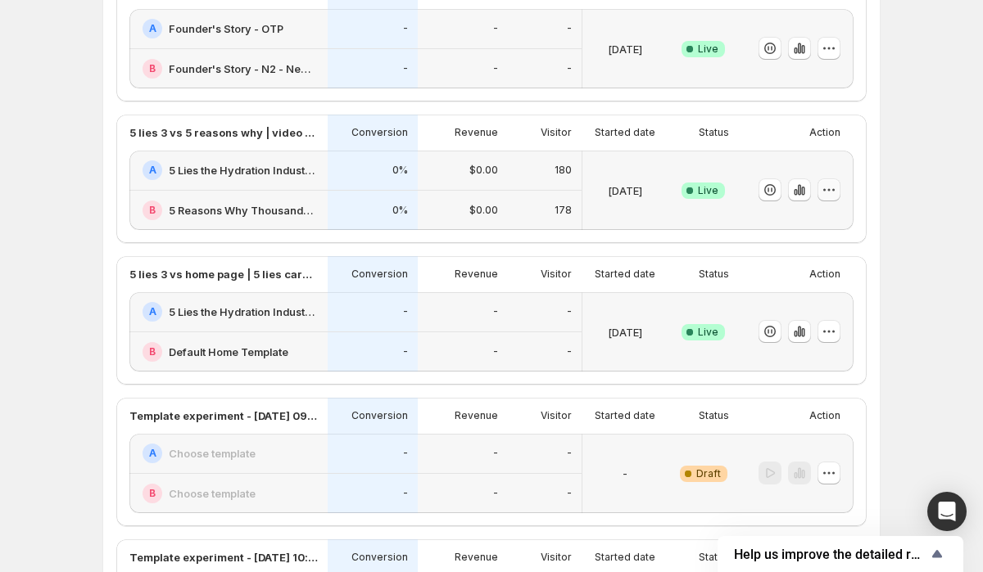
click at [827, 197] on icon "button" at bounding box center [829, 190] width 16 height 16
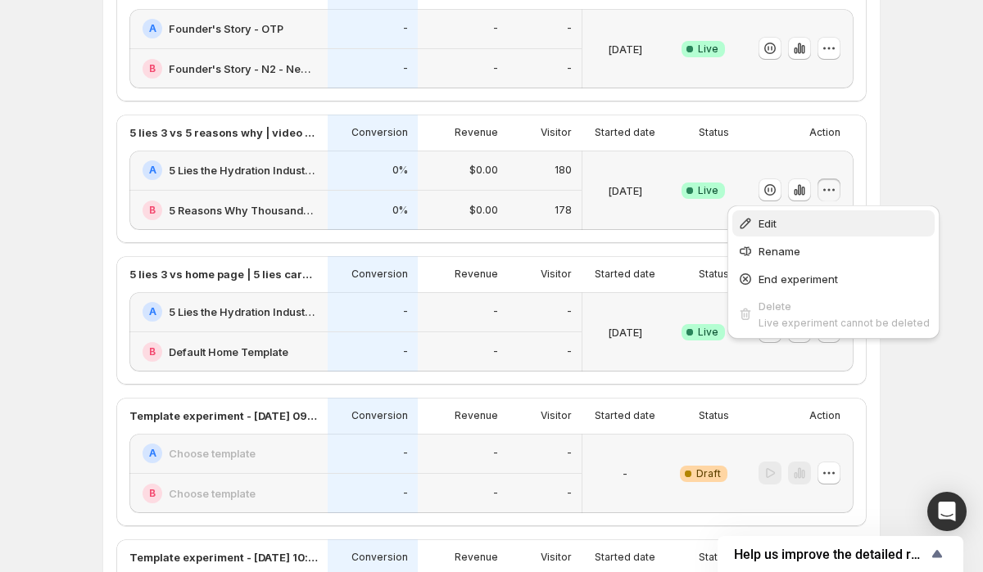
click at [797, 230] on span "Edit" at bounding box center [843, 223] width 171 height 16
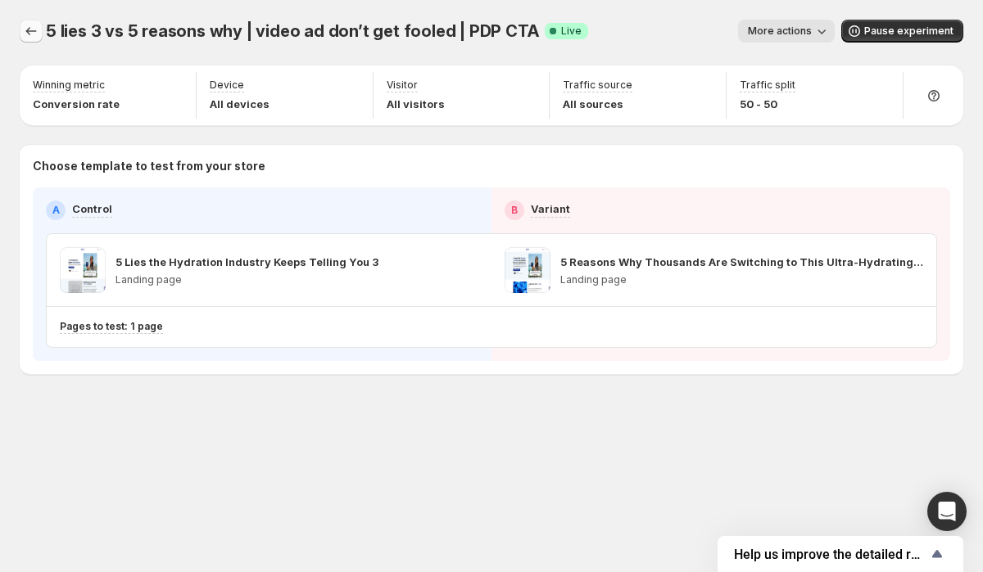
click at [26, 27] on icon "Experiments" at bounding box center [31, 31] width 16 height 16
